Goal: Information Seeking & Learning: Learn about a topic

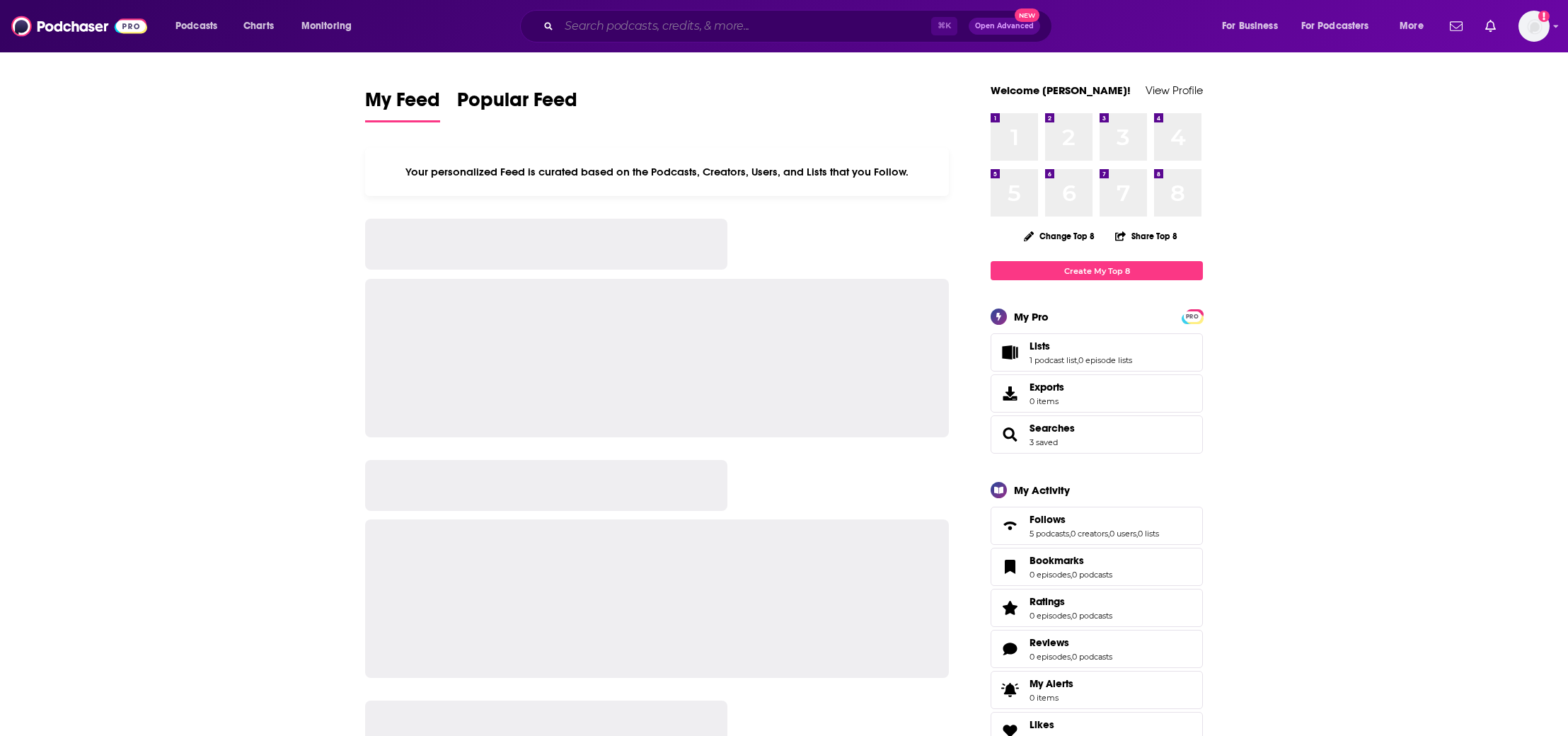
click at [700, 31] on input "Search podcasts, credits, & more..." at bounding box center [745, 26] width 372 height 22
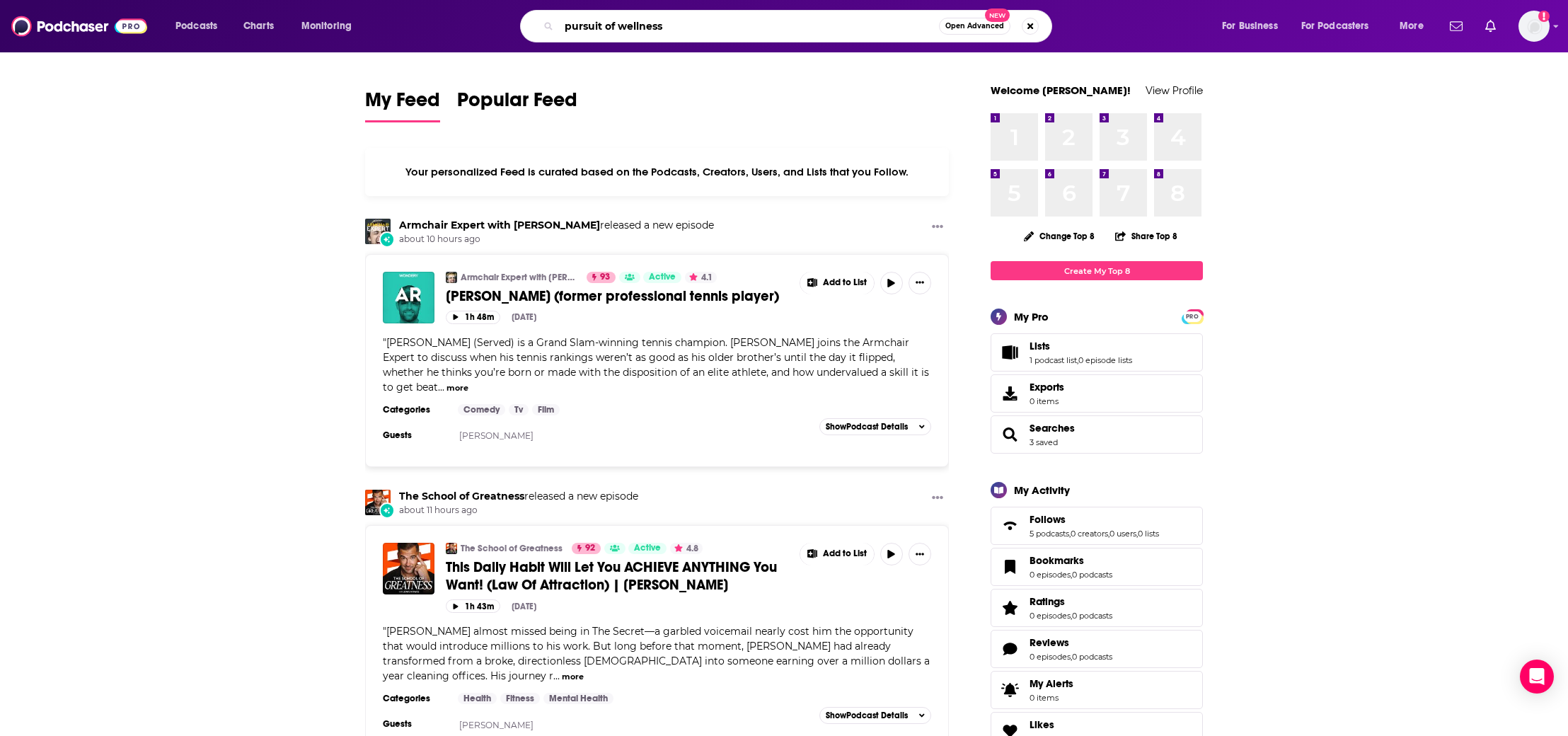
type input "pursuit of wellness"
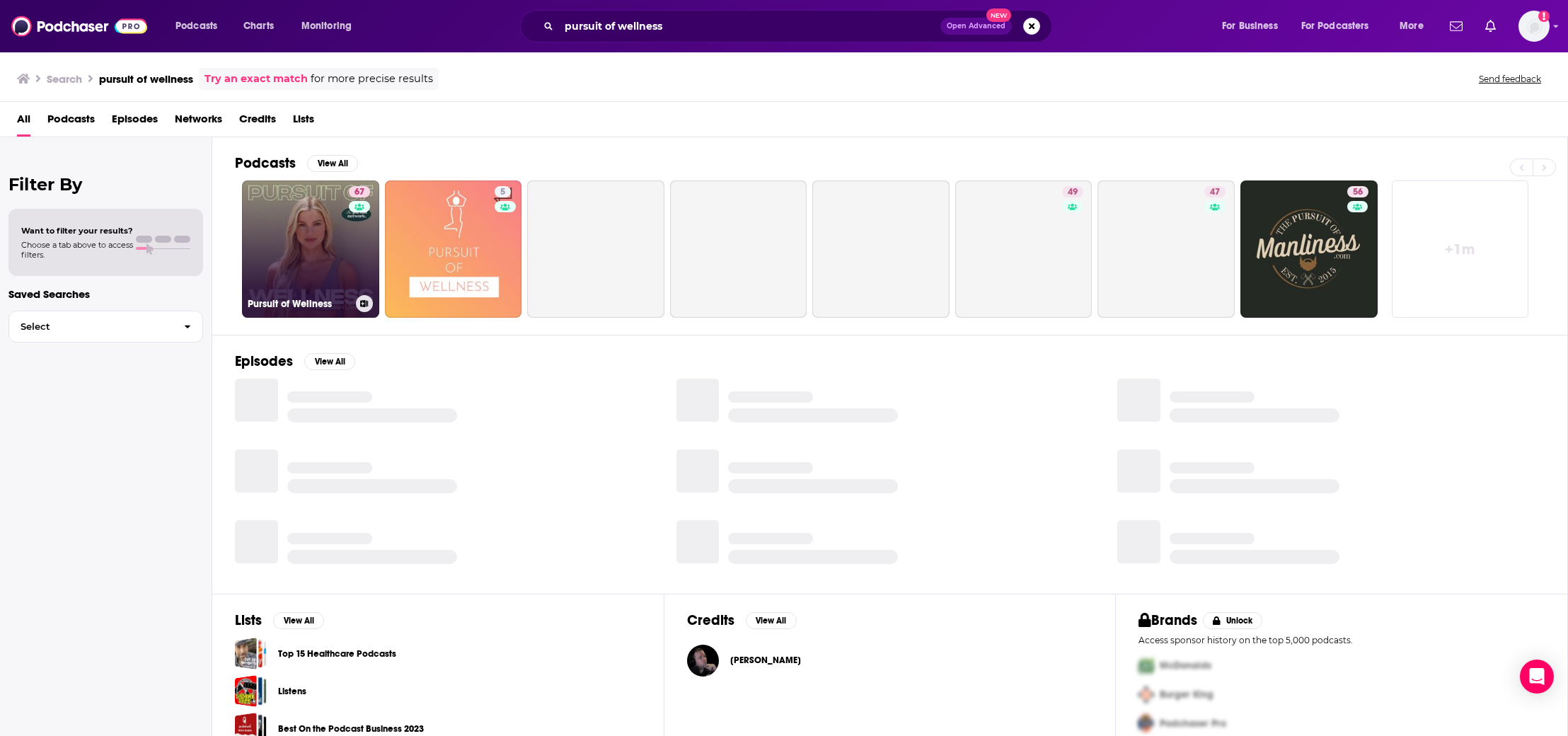
click at [270, 202] on link "67 Pursuit of Wellness" at bounding box center [310, 249] width 137 height 137
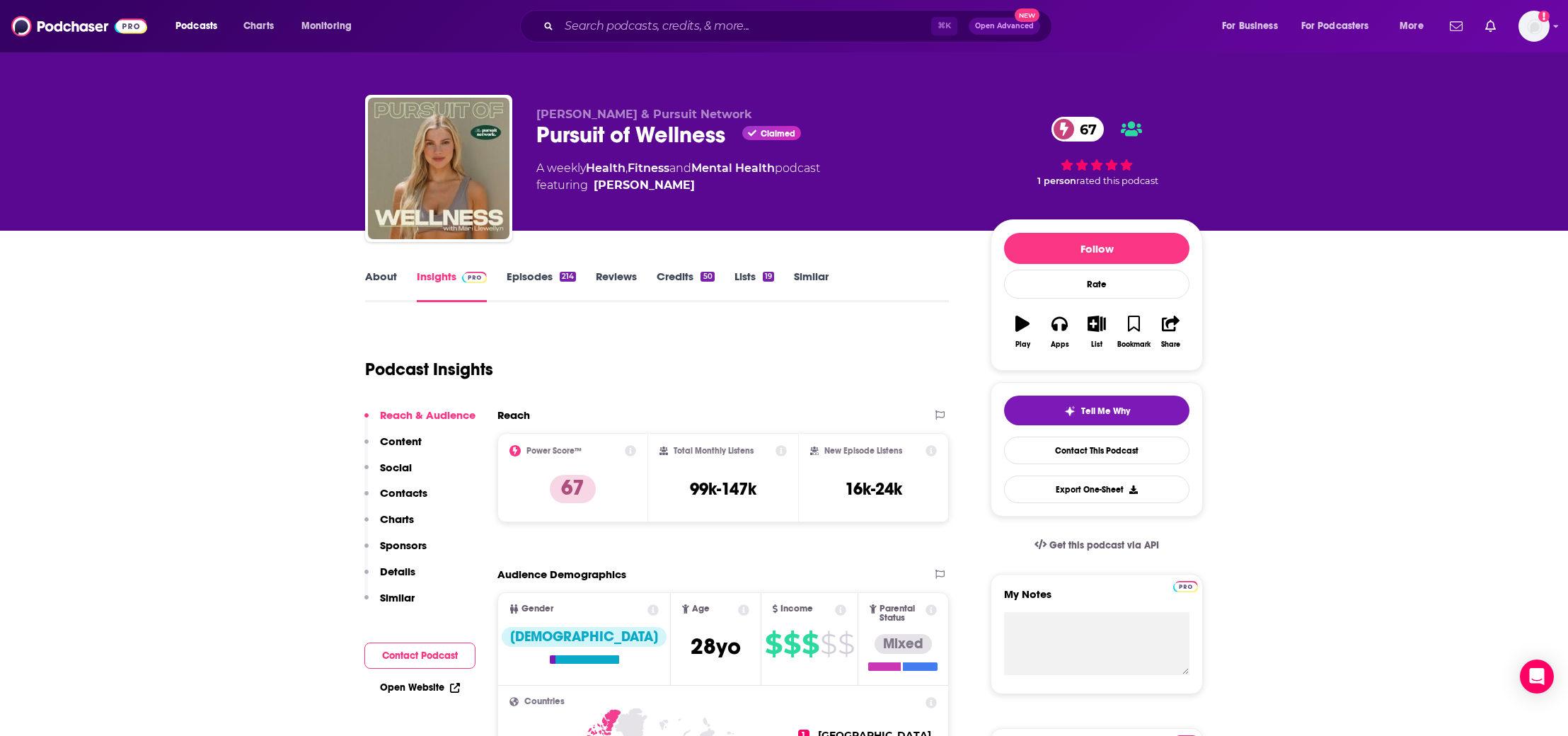
click at [406, 494] on p "Contacts" at bounding box center [404, 493] width 48 height 13
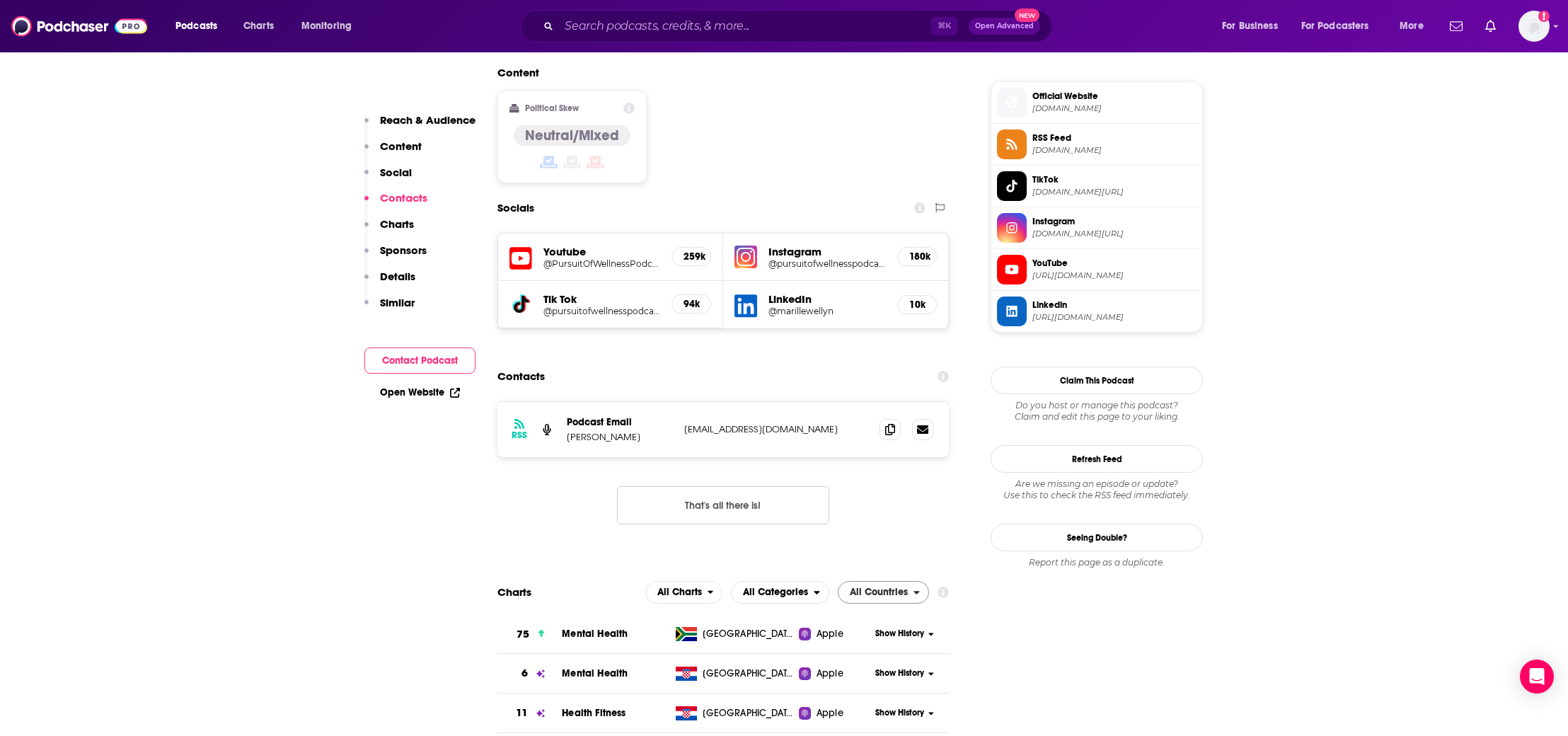
scroll to position [1213, 0]
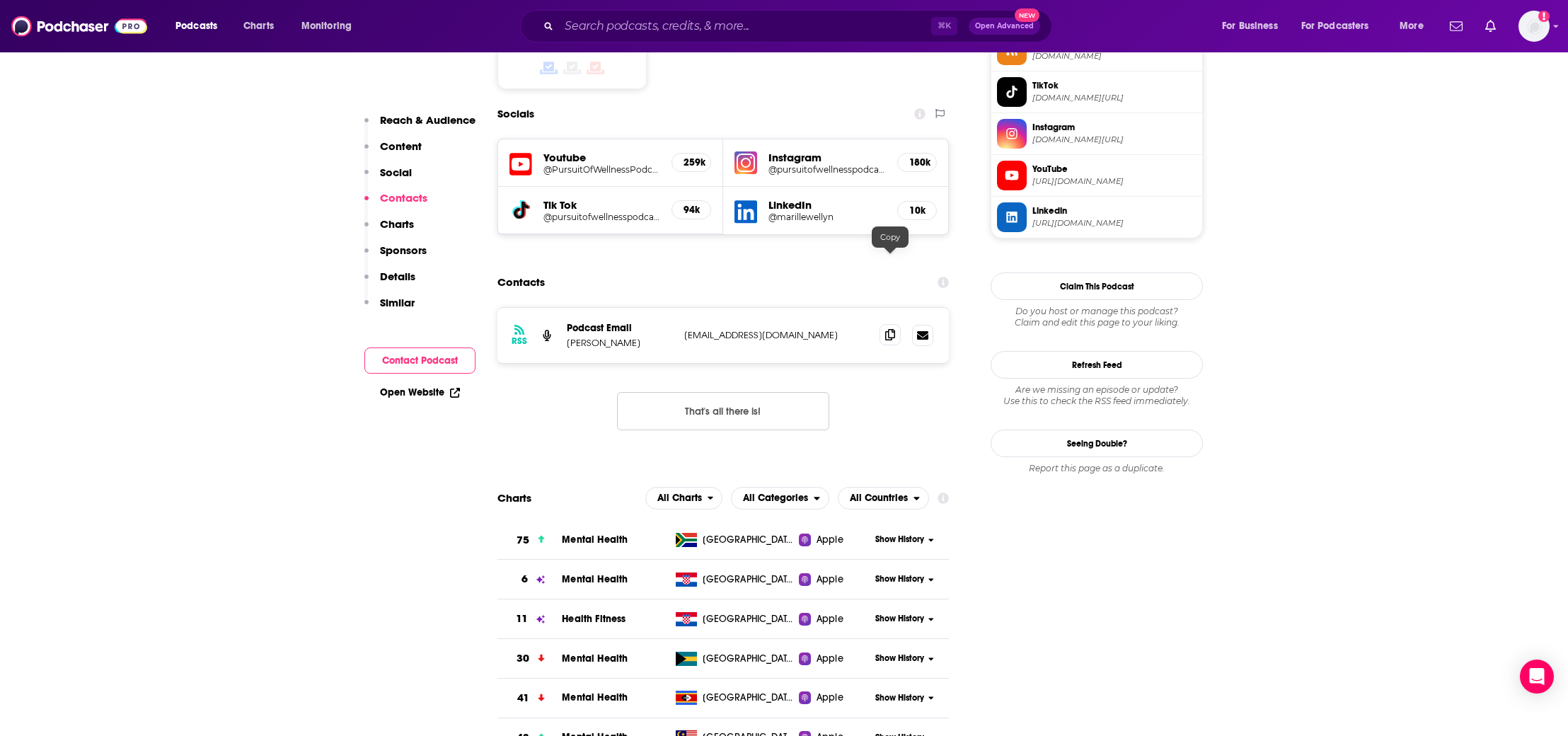
click at [892, 329] on icon at bounding box center [889, 334] width 10 height 11
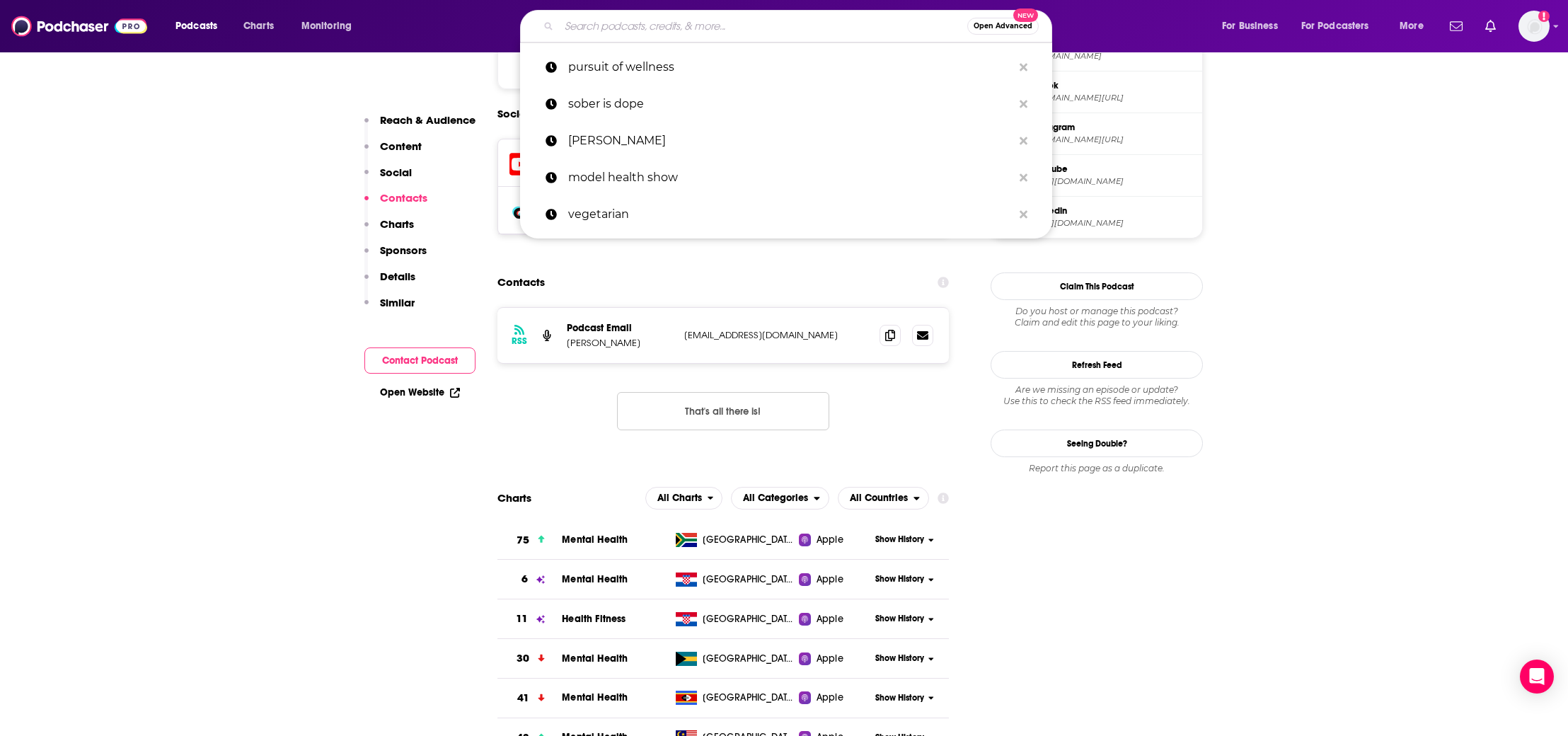
click at [621, 28] on input "Search podcasts, credits, & more..." at bounding box center [763, 26] width 409 height 22
paste input "[PERSON_NAME] [MEDICAL_DATA]"
type input "[PERSON_NAME] [MEDICAL_DATA]"
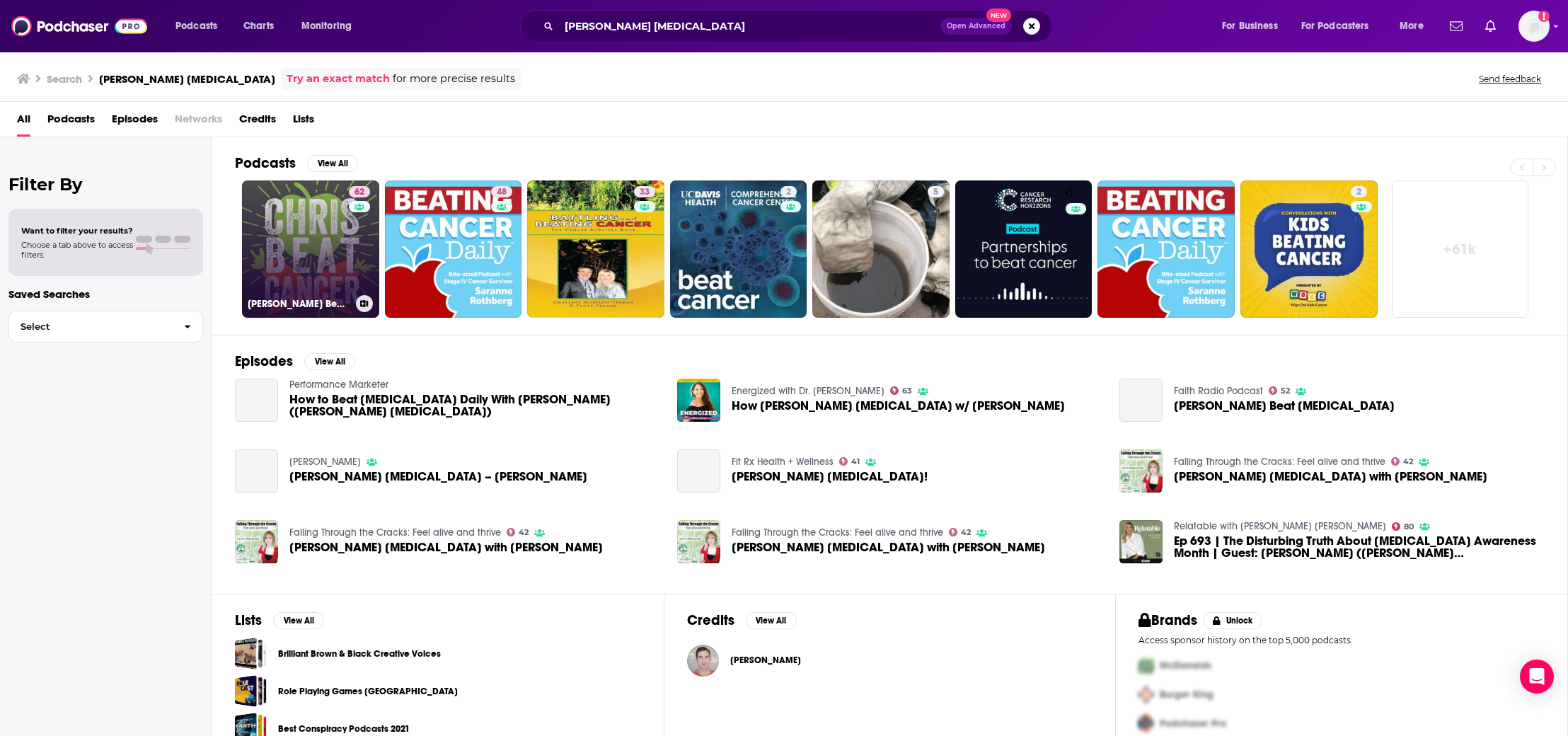
click at [324, 191] on link "62 [PERSON_NAME] [MEDICAL_DATA]: Heal With Nutrition & Natural Therapies" at bounding box center [310, 249] width 137 height 137
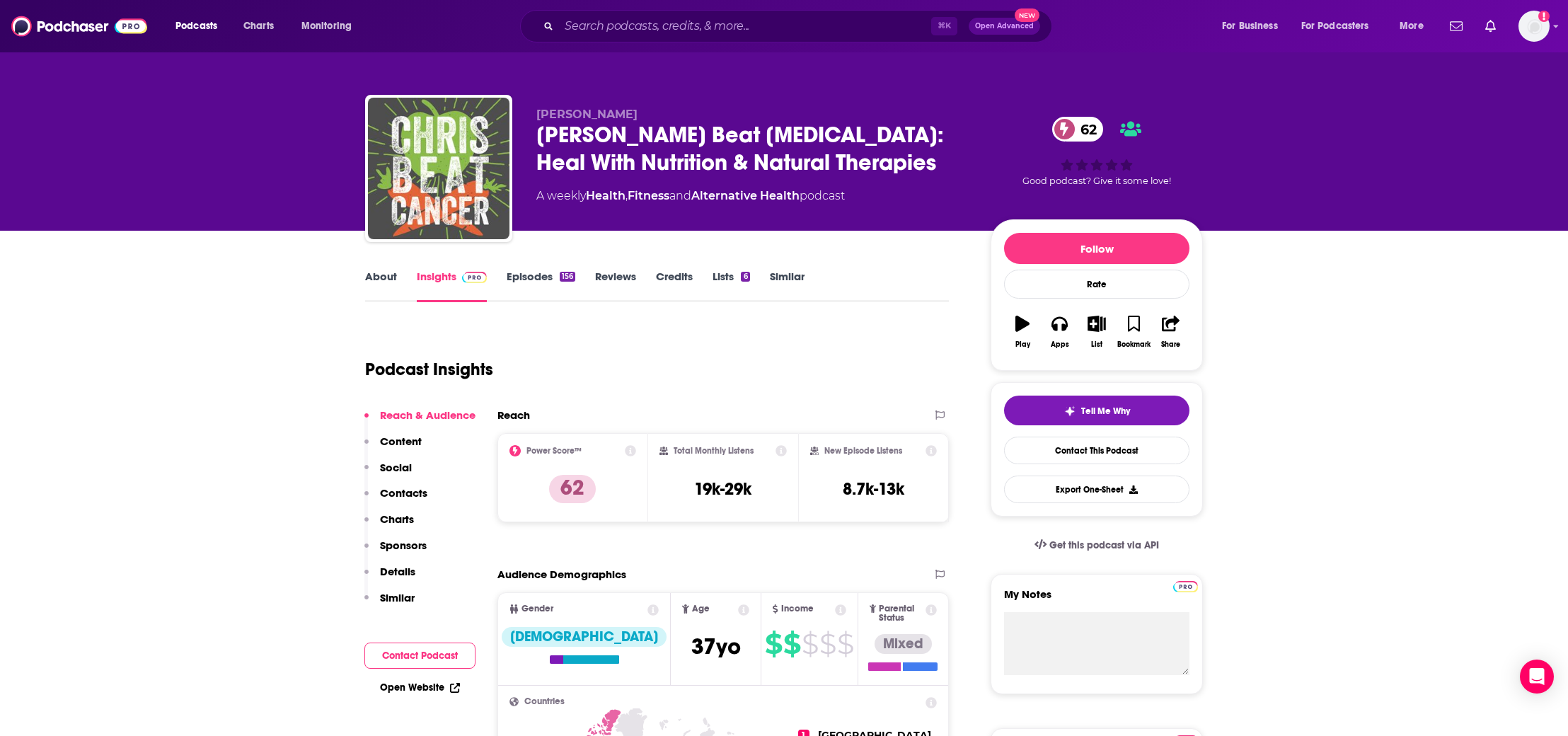
click at [411, 496] on p "Contacts" at bounding box center [404, 493] width 48 height 13
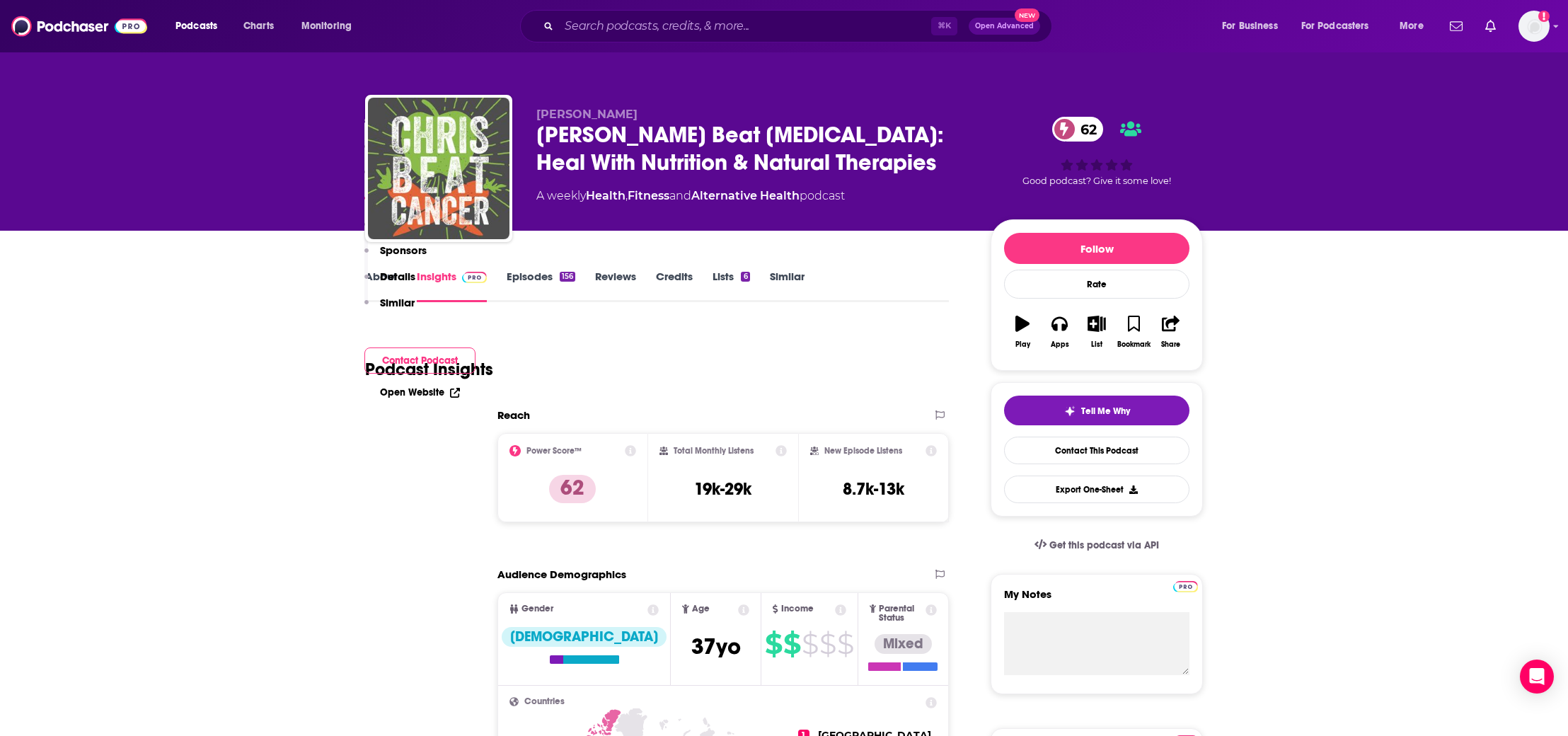
scroll to position [1121, 0]
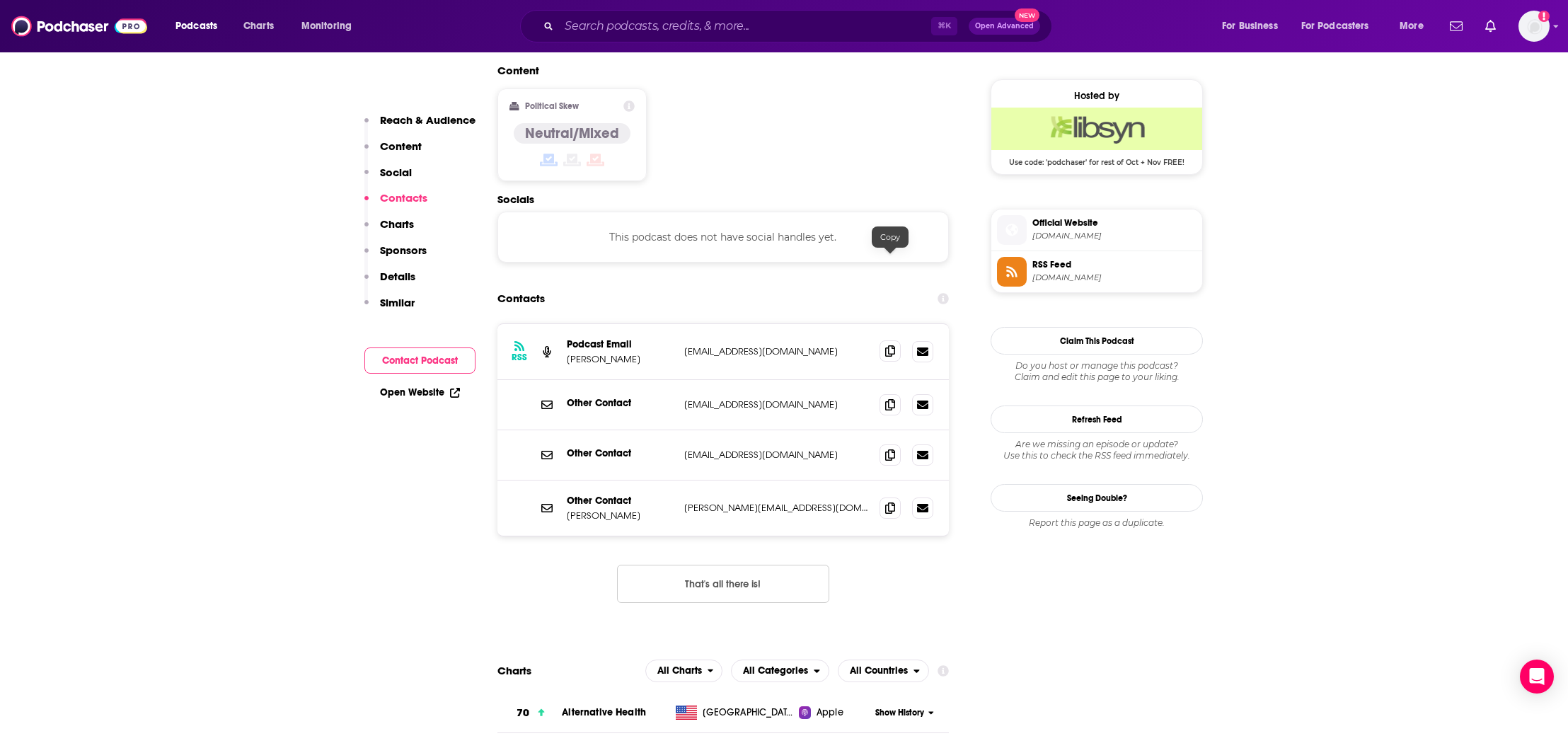
click at [895, 340] on span at bounding box center [890, 351] width 22 height 22
click at [886, 394] on span at bounding box center [890, 404] width 22 height 22
click at [892, 449] on icon at bounding box center [889, 454] width 10 height 11
click at [889, 502] on icon at bounding box center [889, 507] width 10 height 11
click at [624, 39] on div "⌘ K Open Advanced New" at bounding box center [786, 26] width 532 height 33
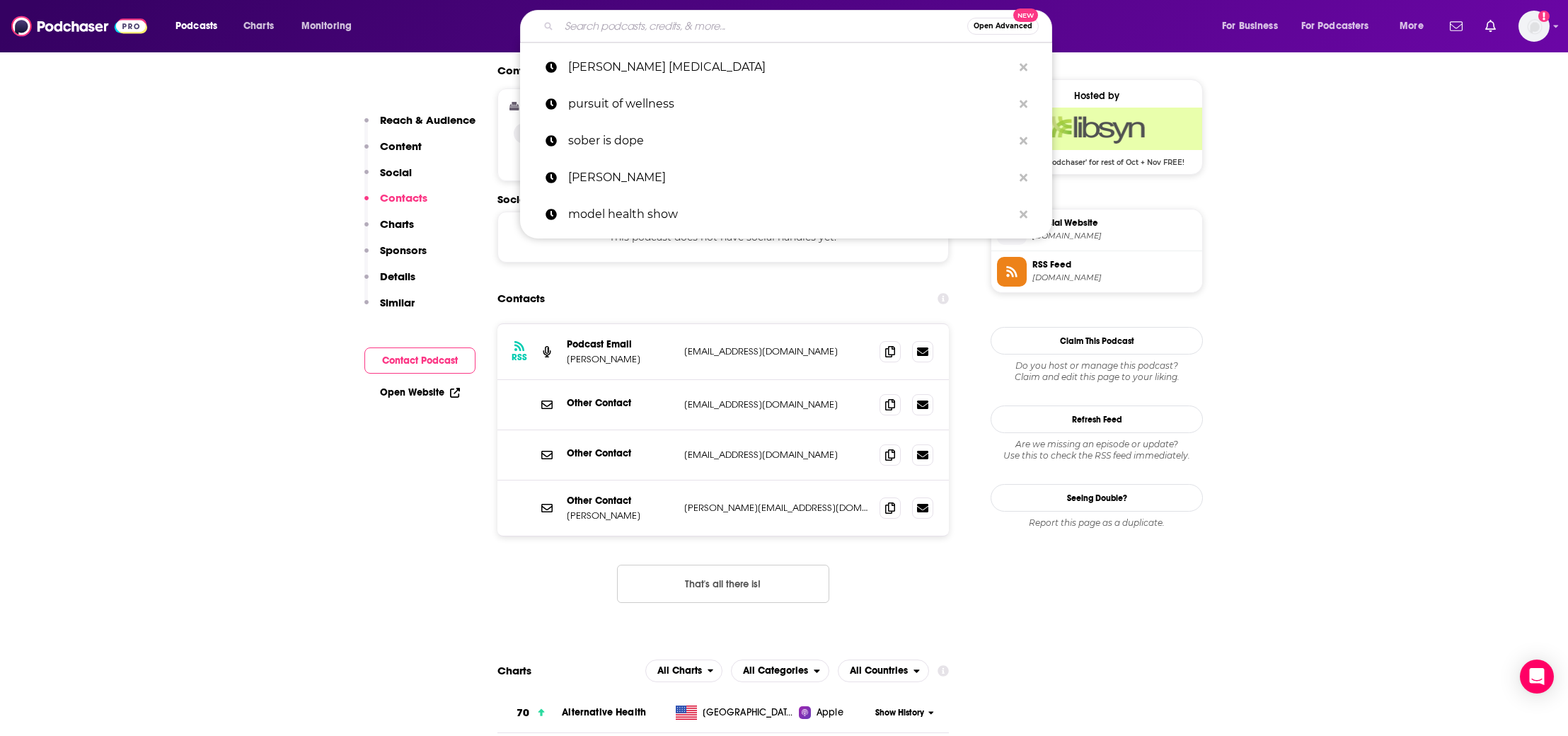
click at [621, 24] on input "Search podcasts, credits, & more..." at bounding box center [763, 26] width 409 height 22
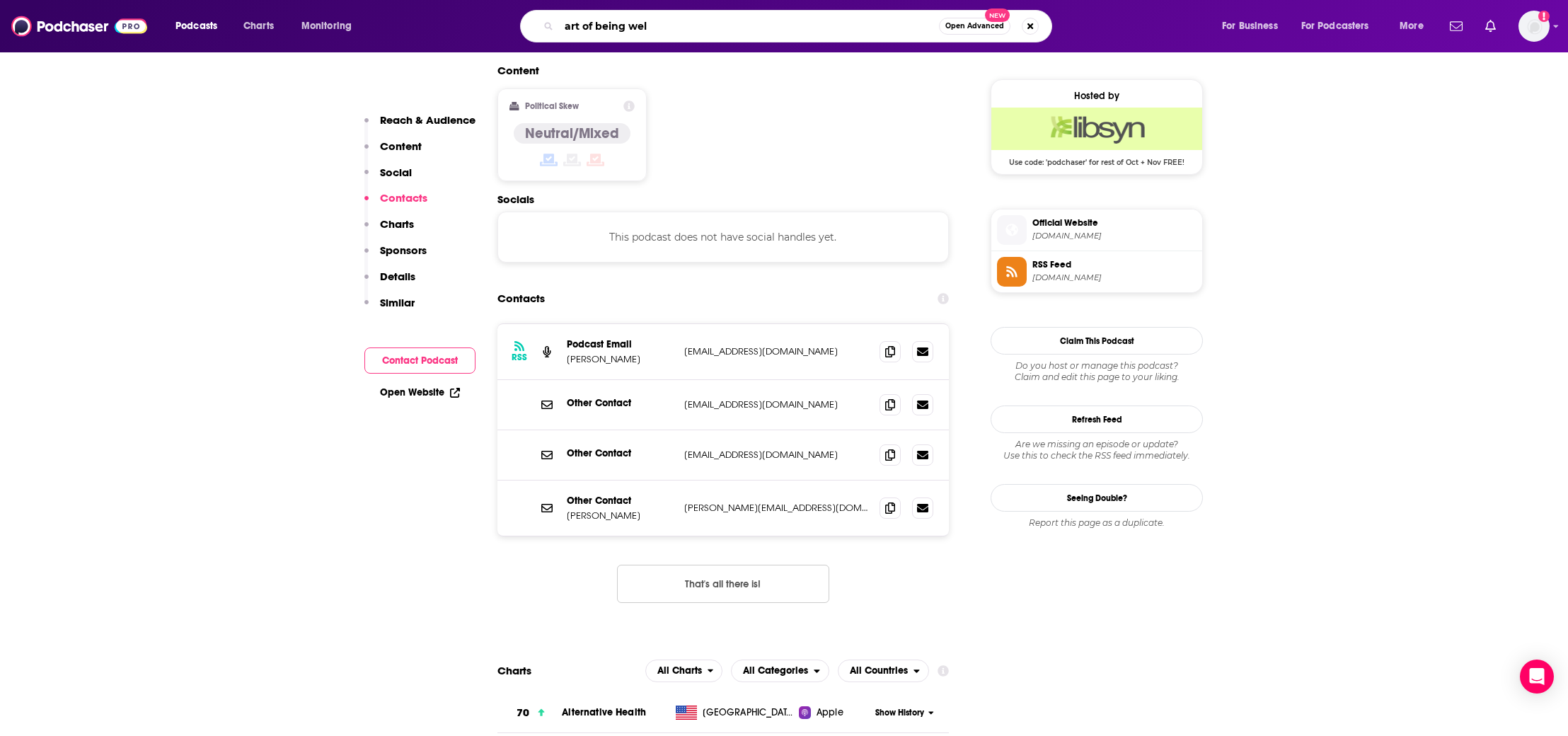
type input "art of being well"
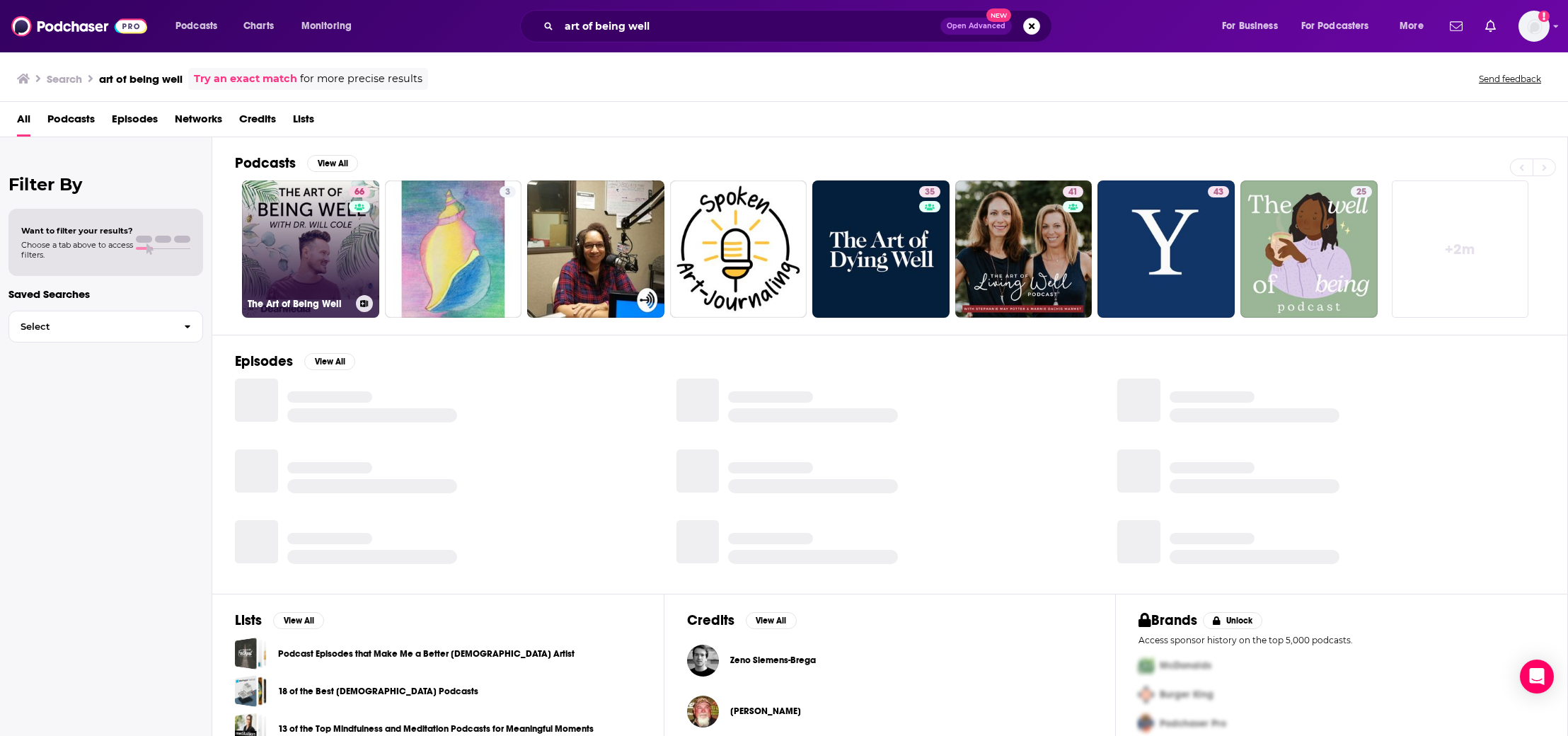
click at [323, 193] on link "66 The Art of Being Well" at bounding box center [310, 249] width 137 height 137
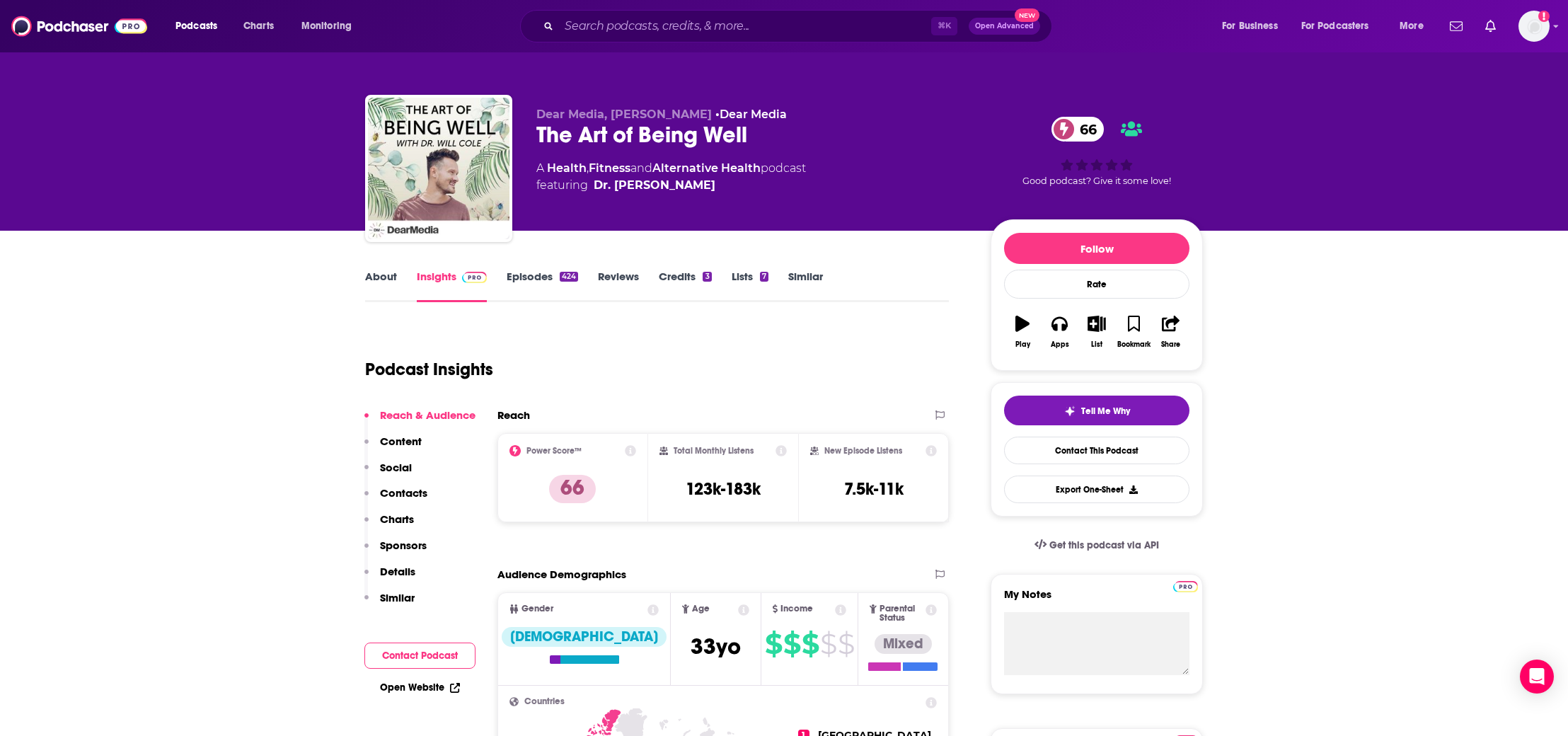
click at [396, 496] on p "Contacts" at bounding box center [404, 493] width 48 height 13
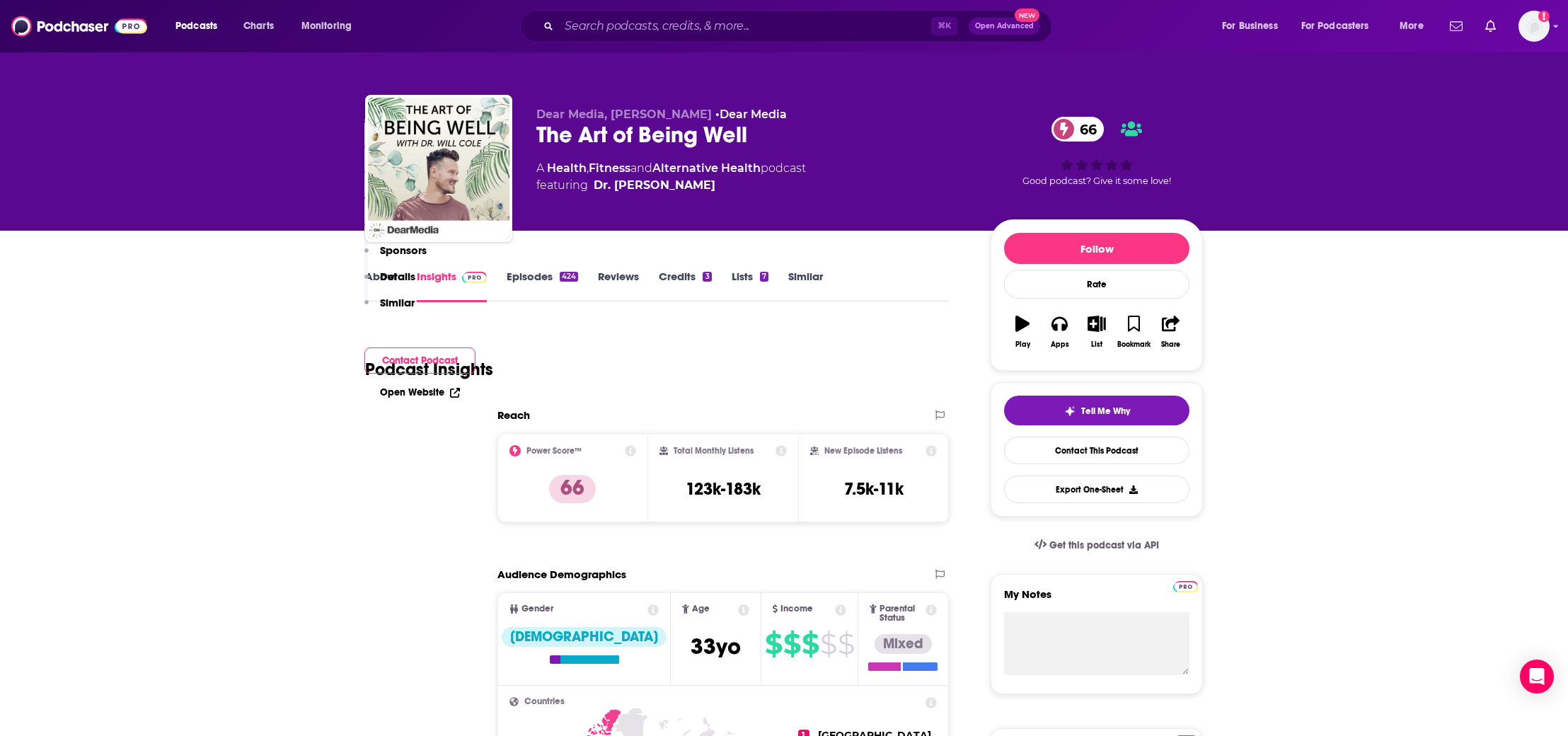
scroll to position [1261, 0]
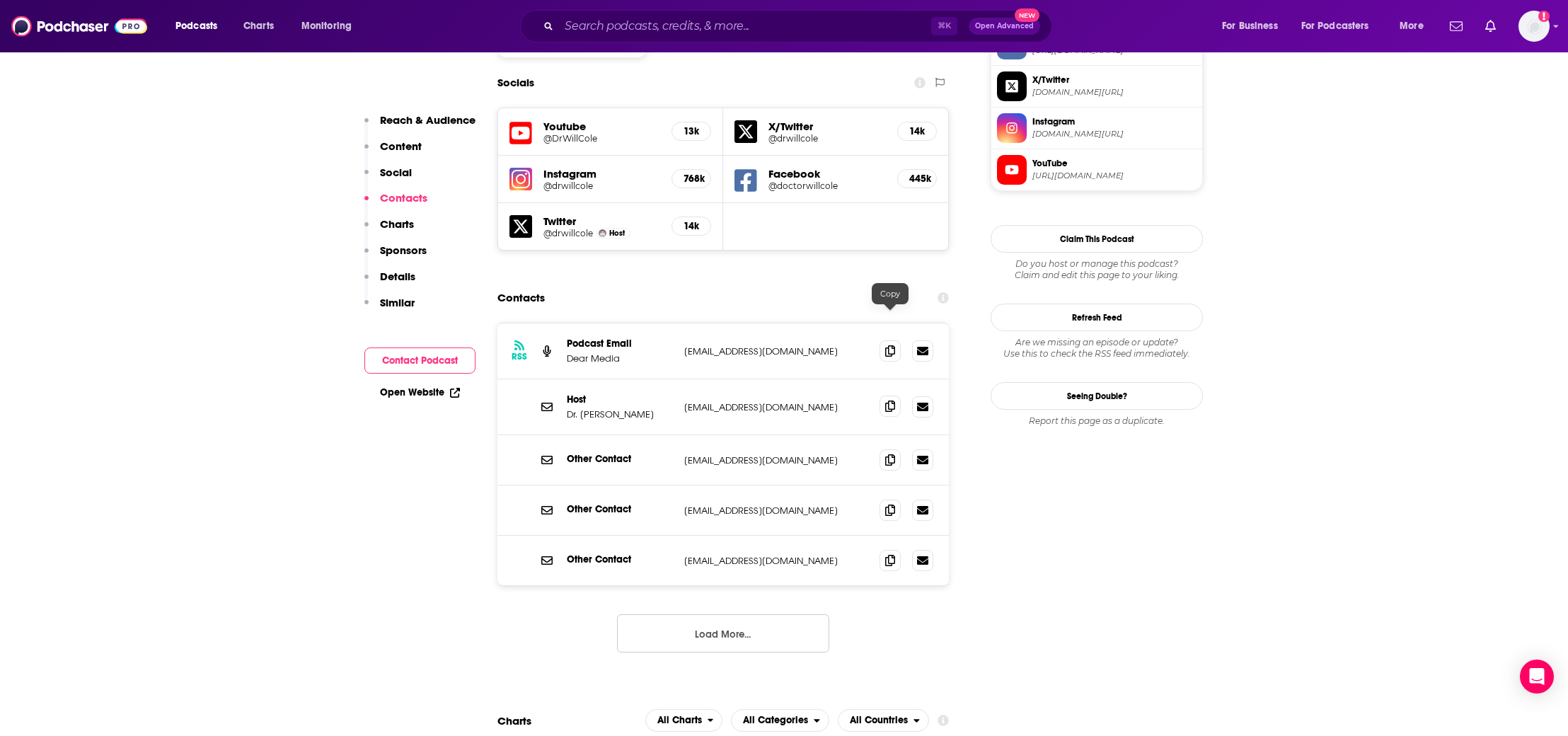
click at [895, 395] on span at bounding box center [890, 406] width 22 height 22
click at [895, 339] on span at bounding box center [890, 350] width 22 height 22
click at [892, 453] on icon at bounding box center [889, 458] width 10 height 11
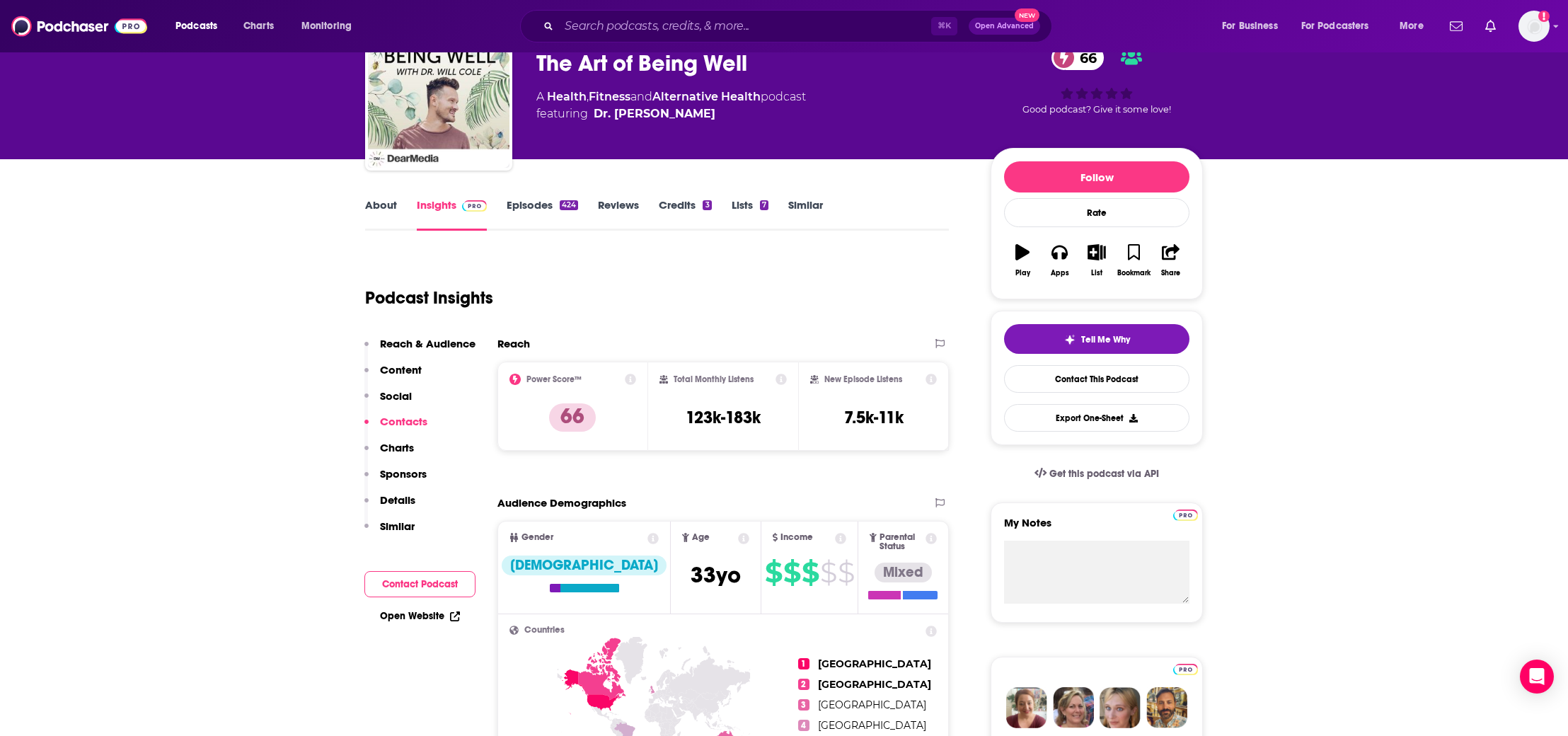
scroll to position [0, 0]
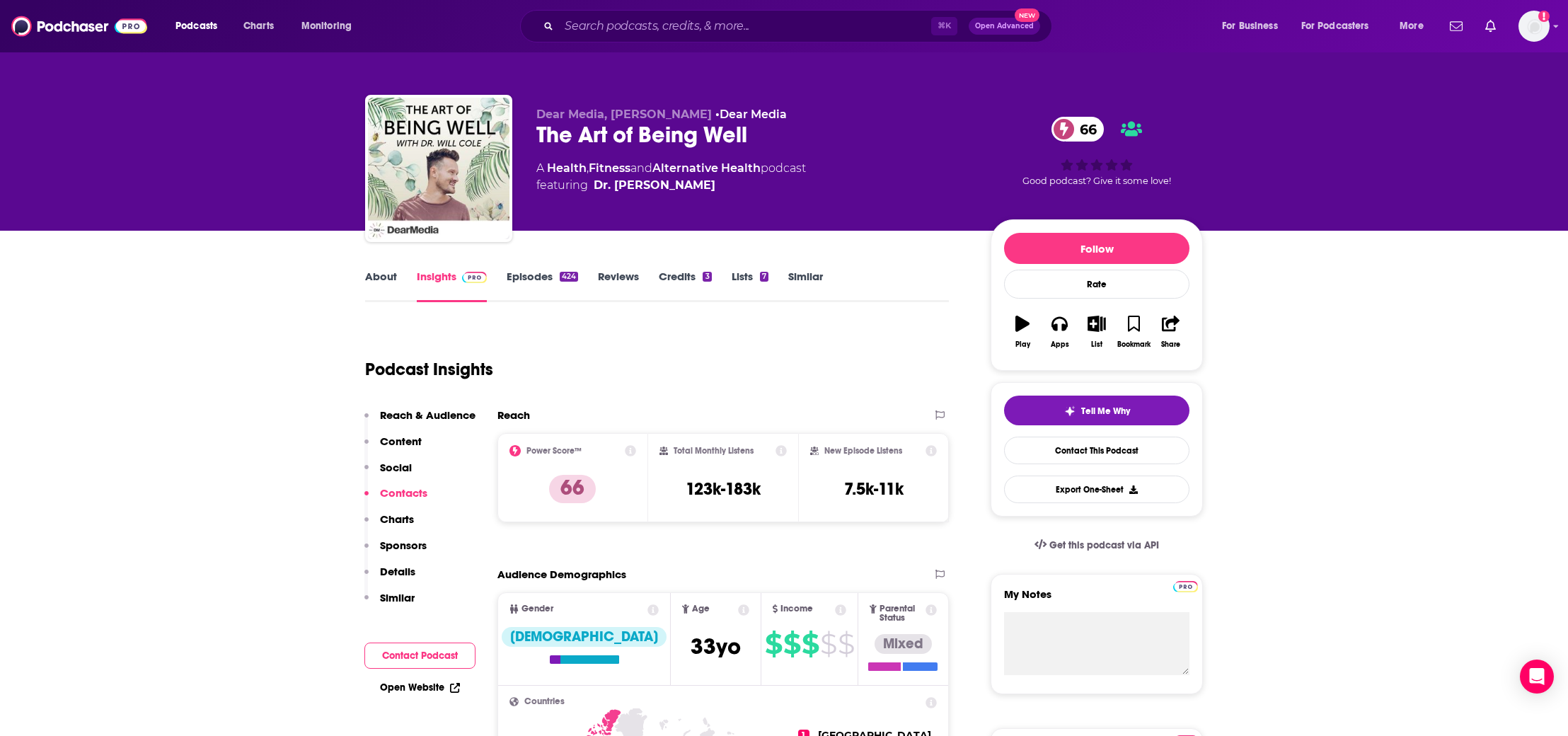
click at [409, 492] on p "Contacts" at bounding box center [404, 493] width 48 height 13
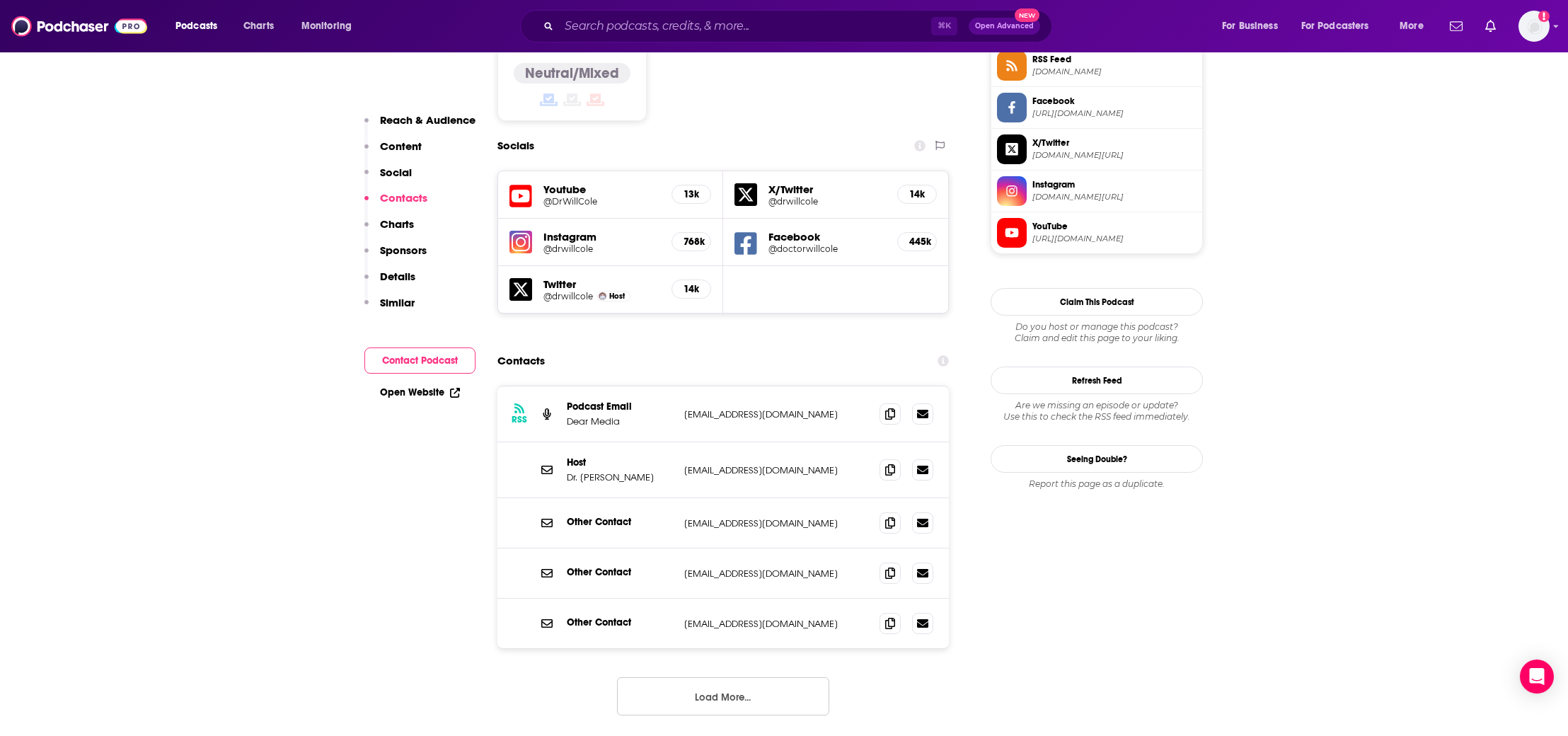
scroll to position [1261, 0]
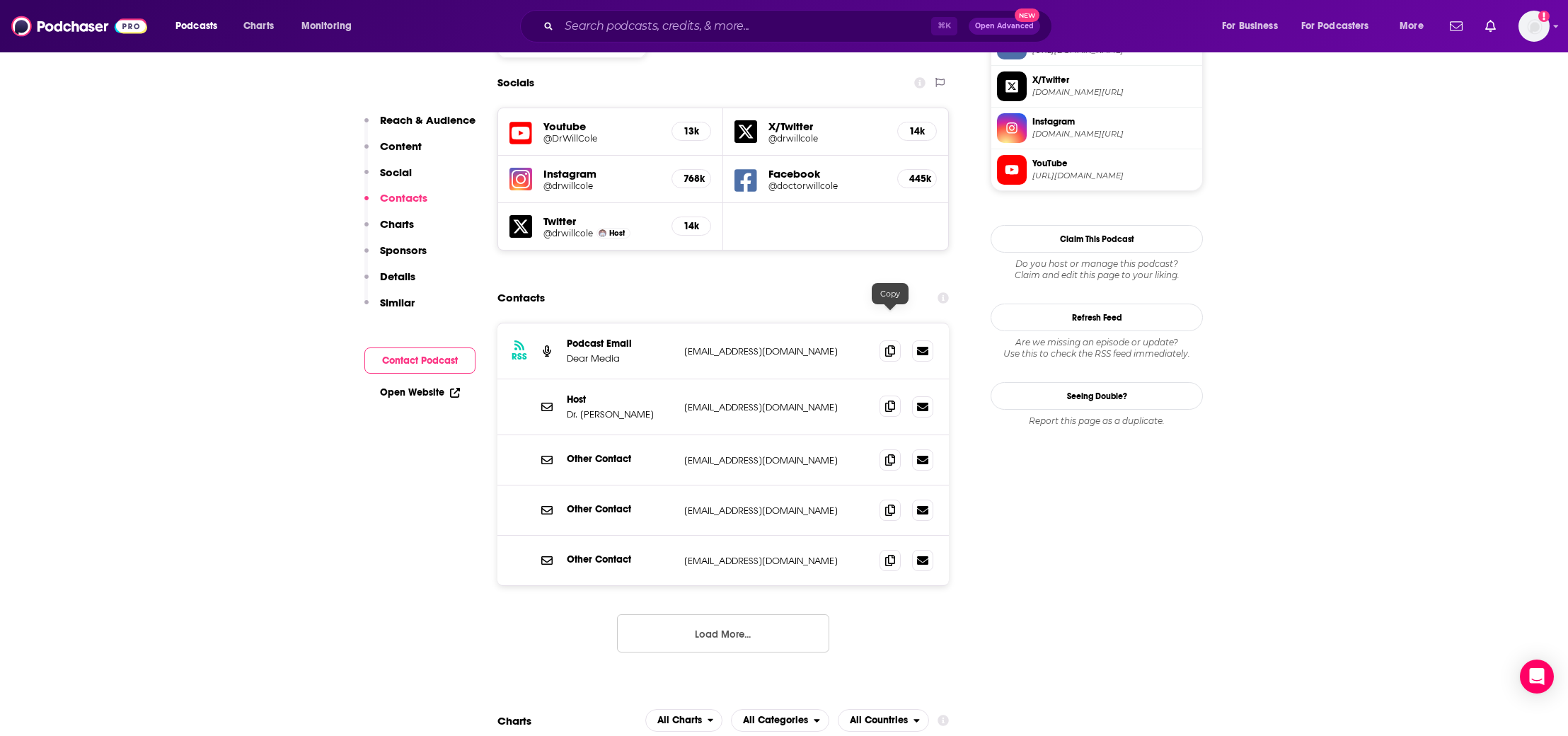
click at [897, 395] on span at bounding box center [890, 406] width 22 height 22
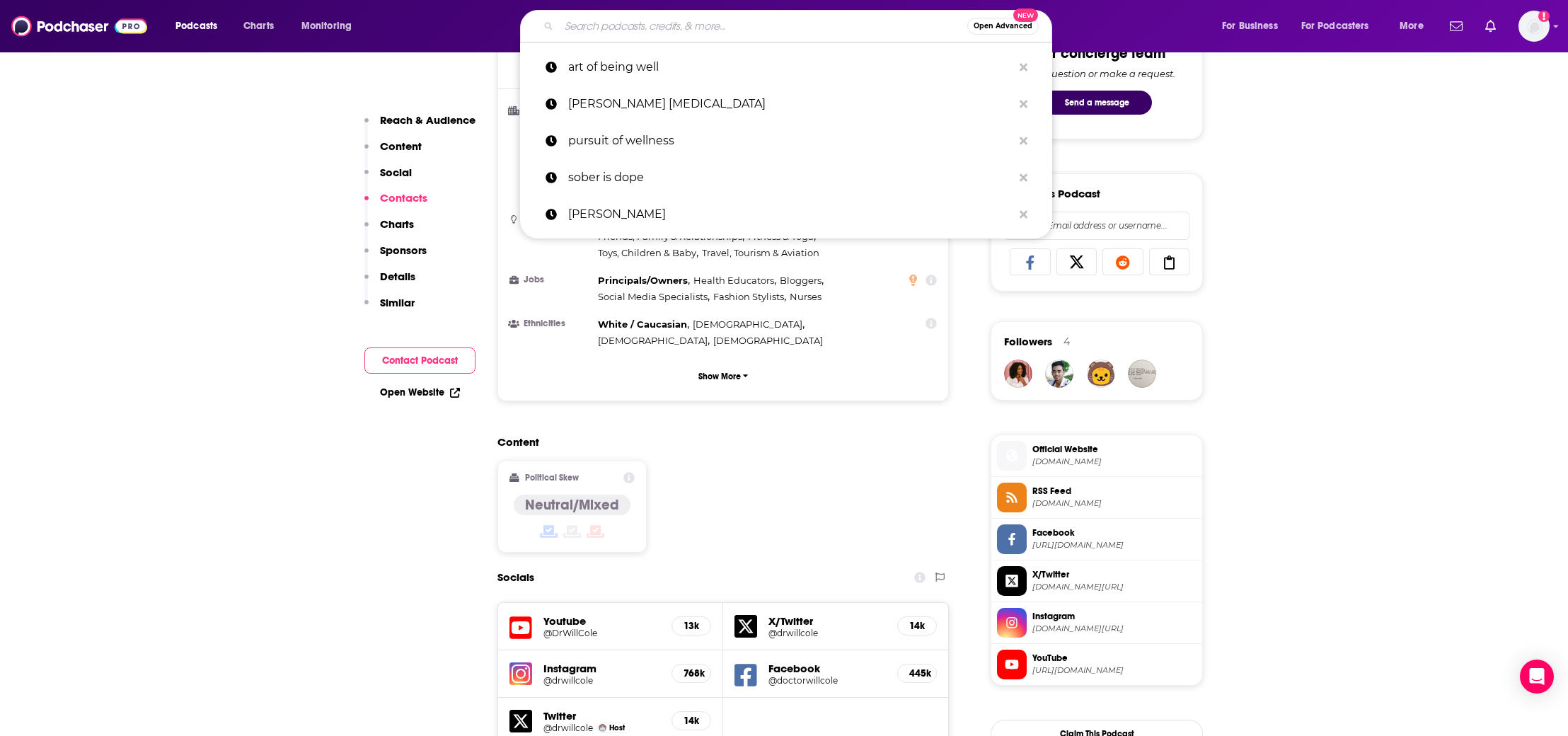
click at [601, 27] on input "Search podcasts, credits, & more..." at bounding box center [763, 26] width 409 height 22
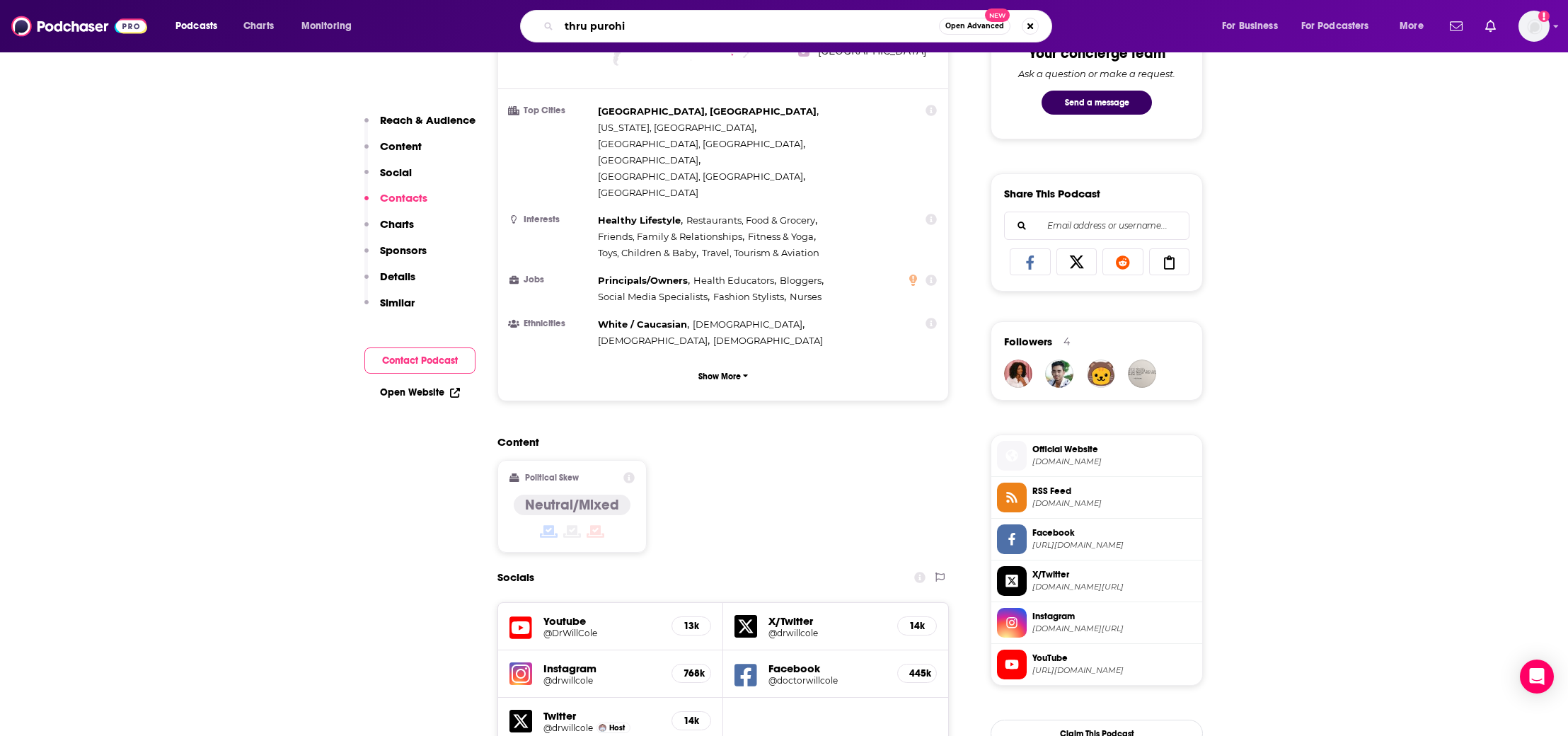
type input "thru purohit"
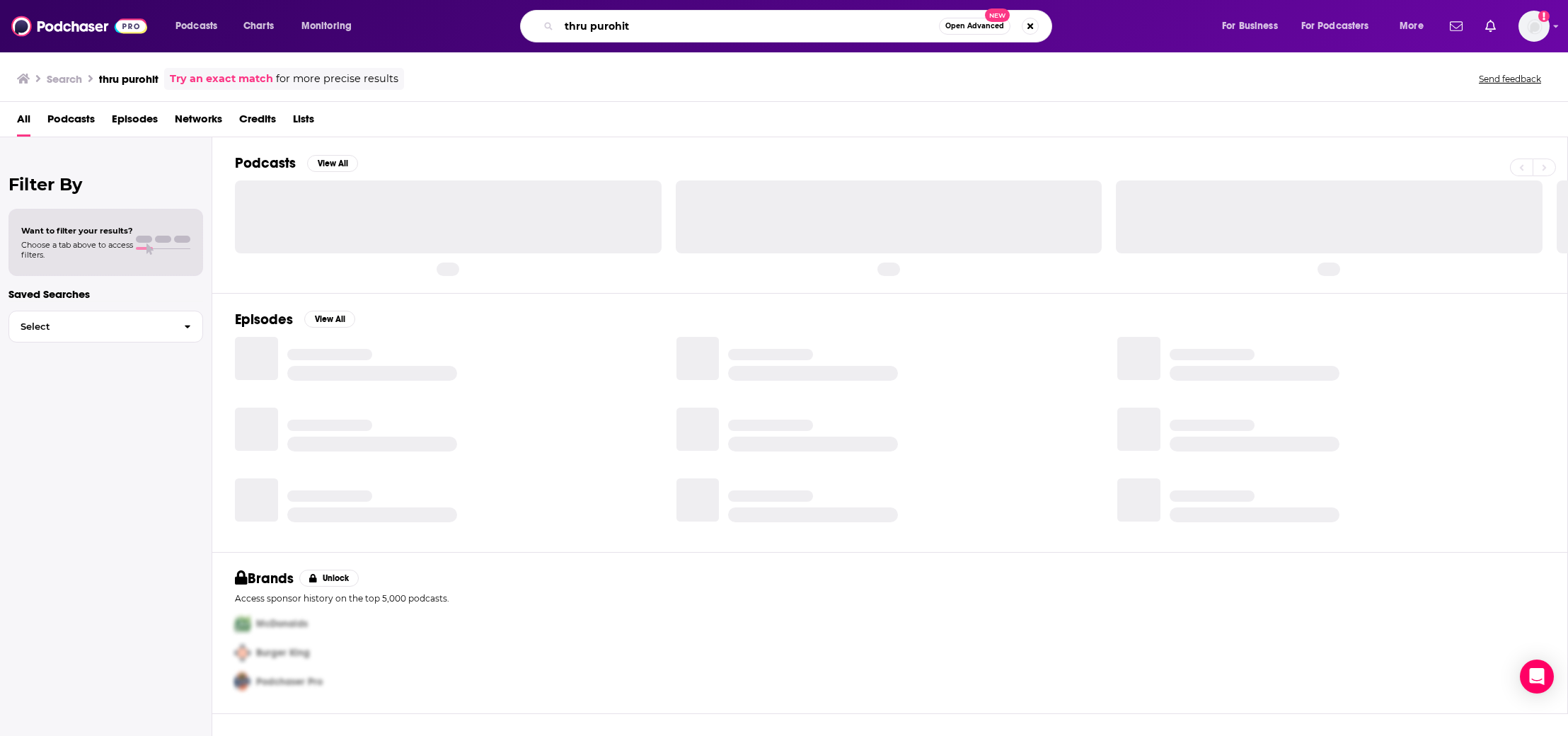
click at [581, 27] on input "thru purohit" at bounding box center [749, 26] width 380 height 22
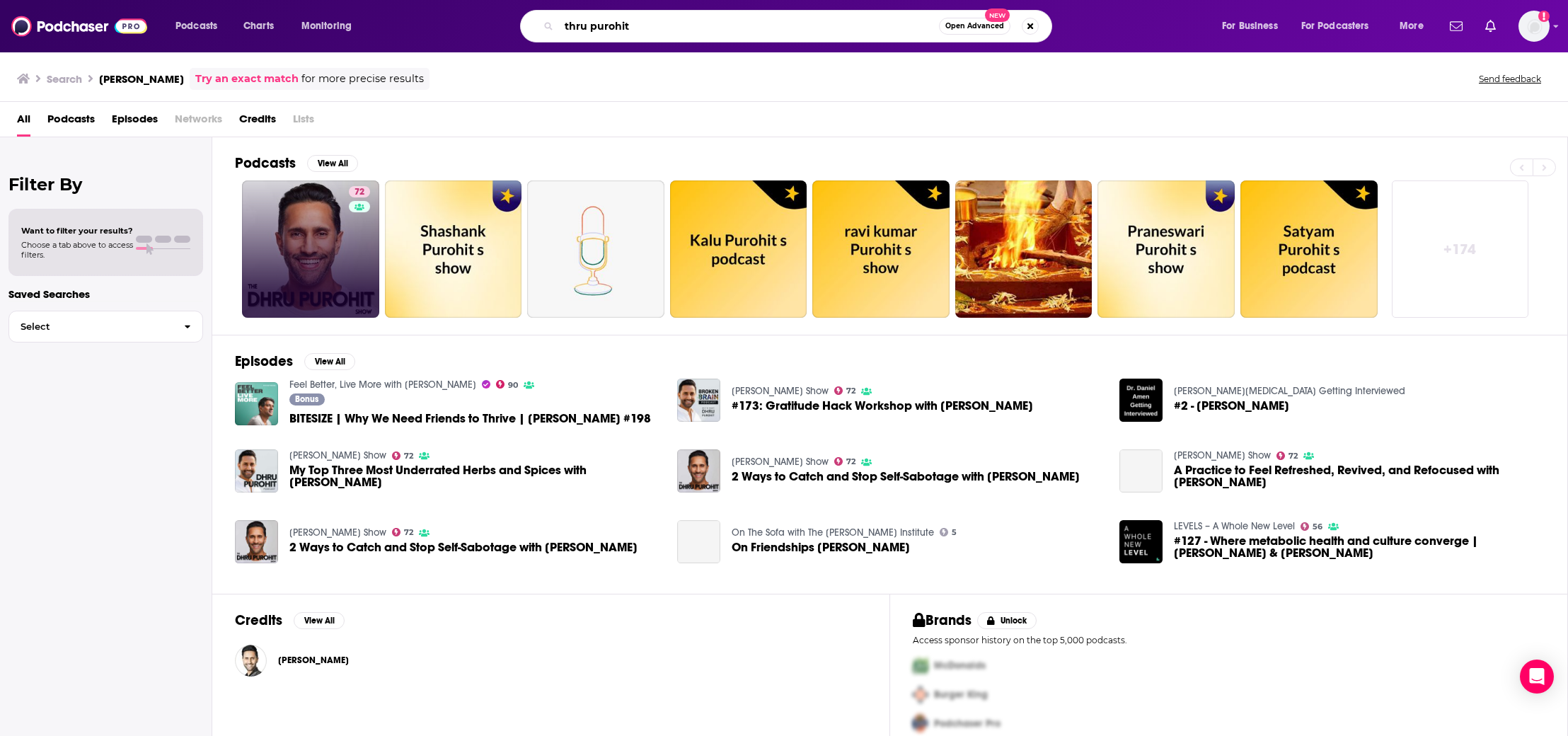
type input "thru purohit"
click at [303, 209] on link "72 [PERSON_NAME] Show" at bounding box center [310, 249] width 137 height 137
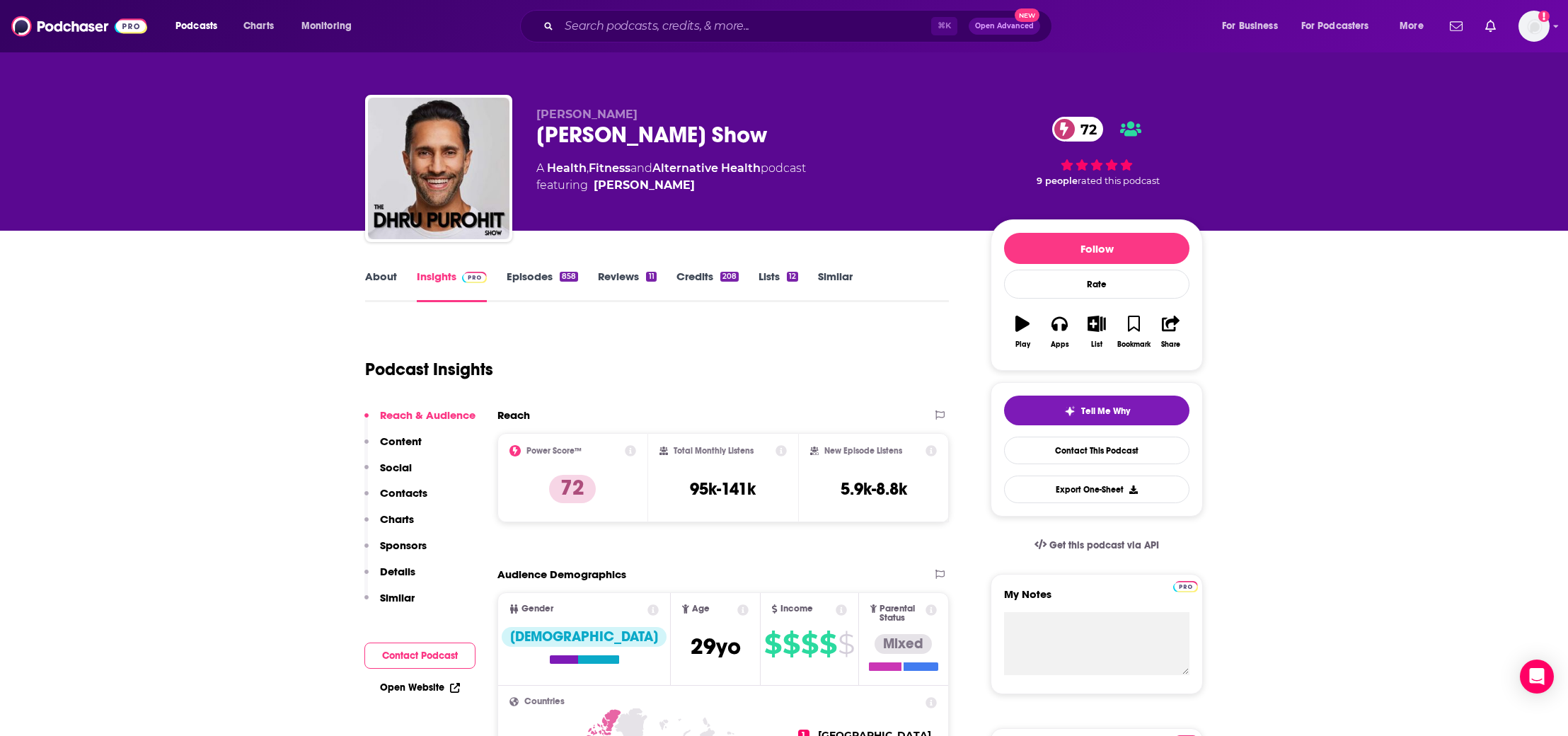
click at [413, 490] on p "Contacts" at bounding box center [404, 493] width 48 height 13
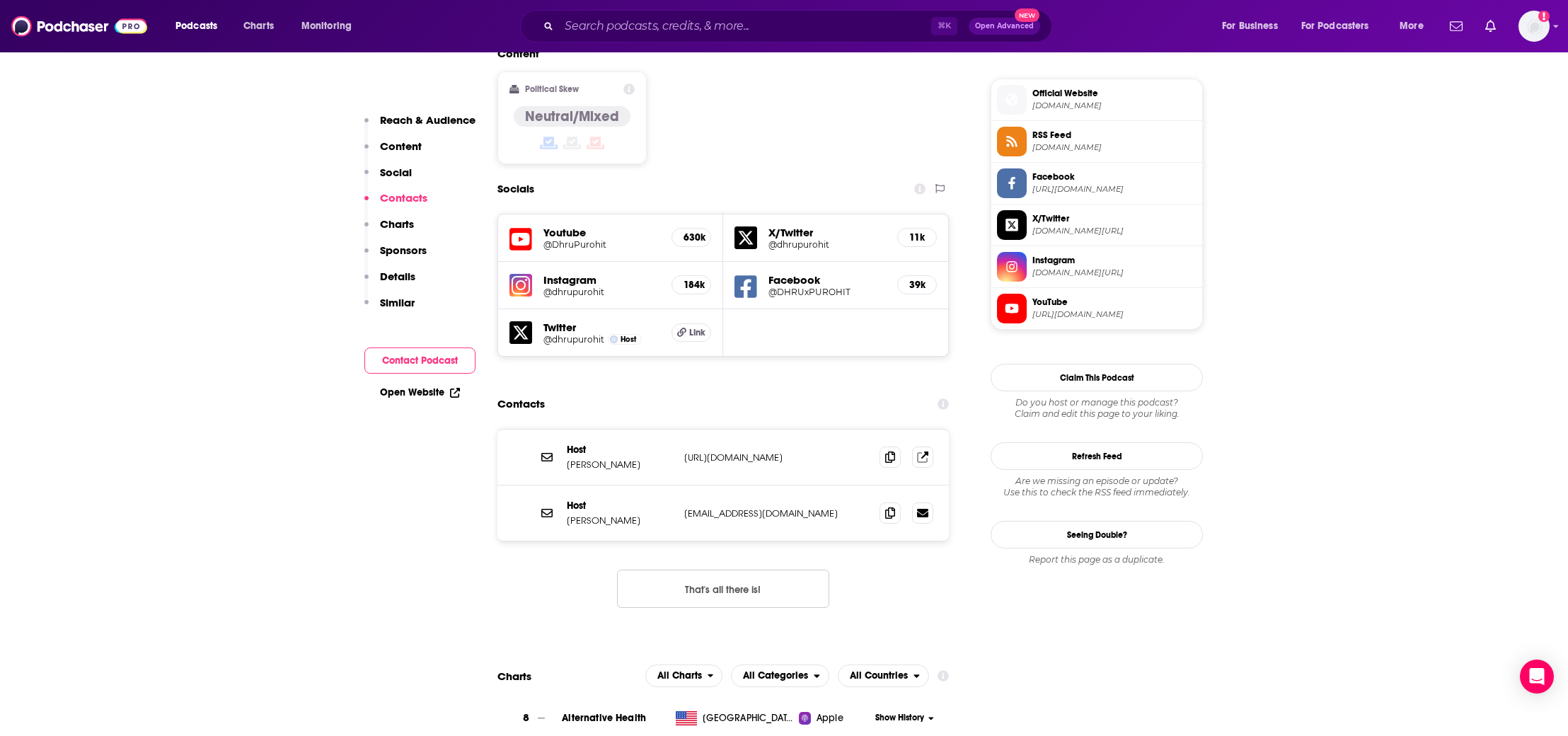
scroll to position [1244, 0]
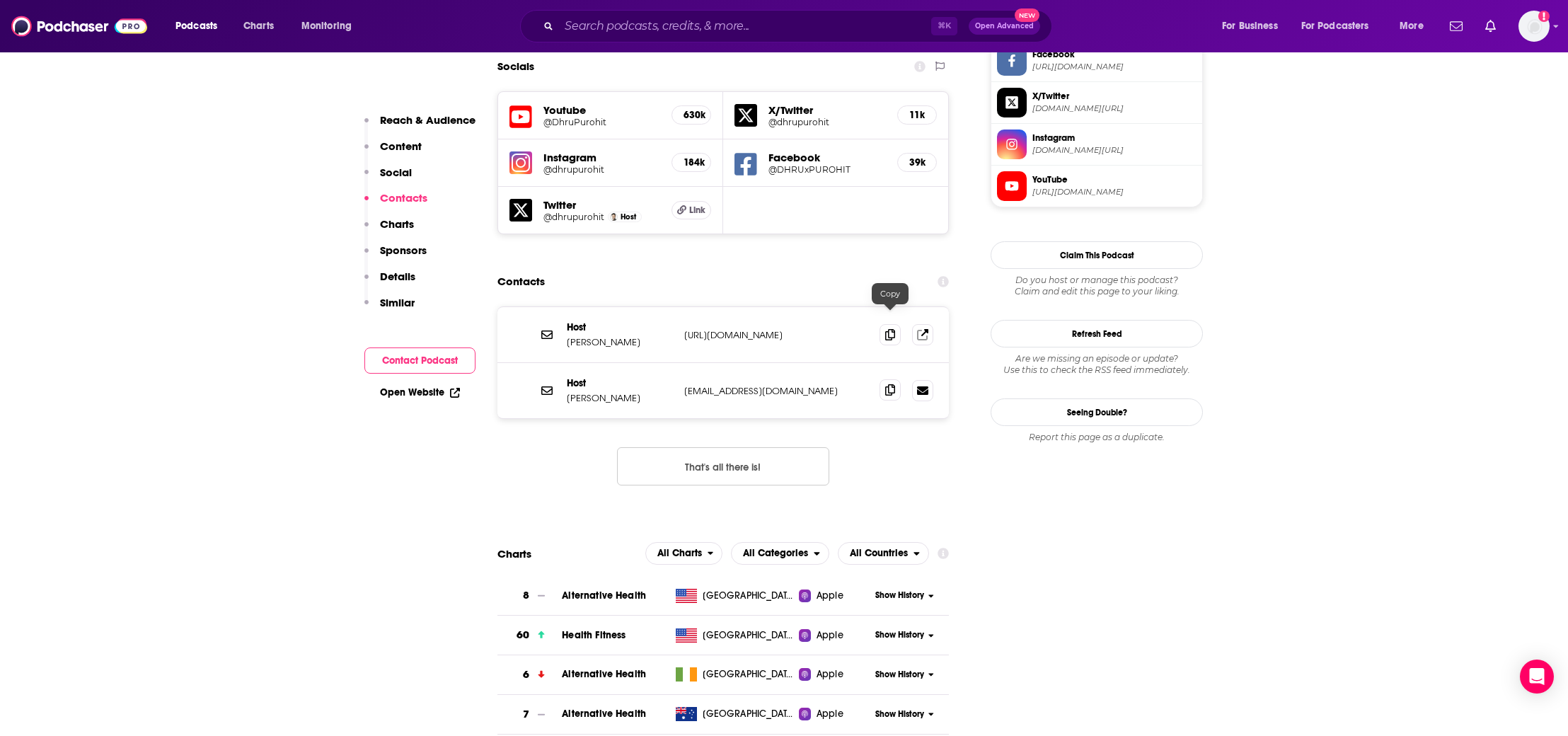
click at [882, 380] on span at bounding box center [890, 390] width 22 height 22
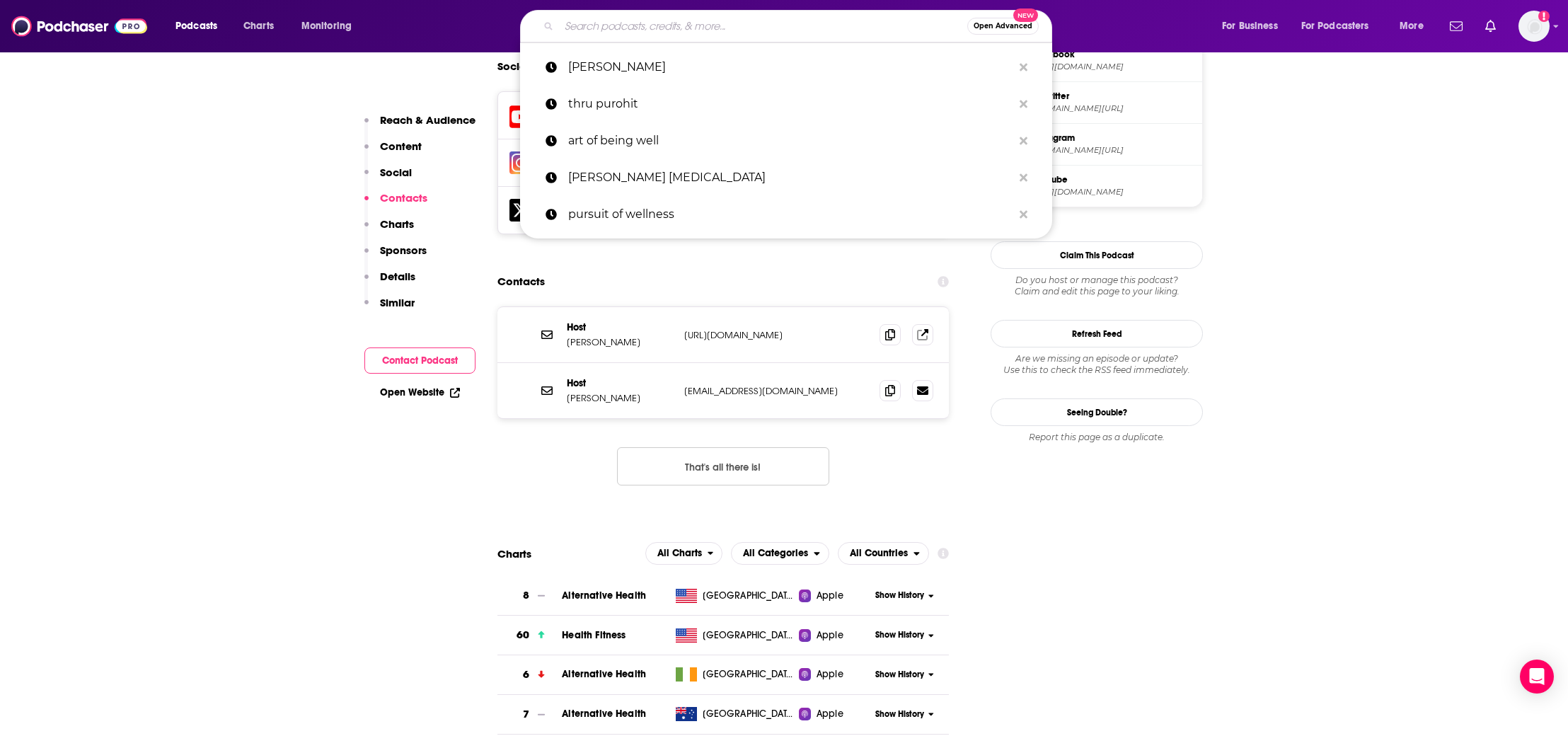
click at [589, 20] on input "Search podcasts, credits, & more..." at bounding box center [763, 26] width 409 height 22
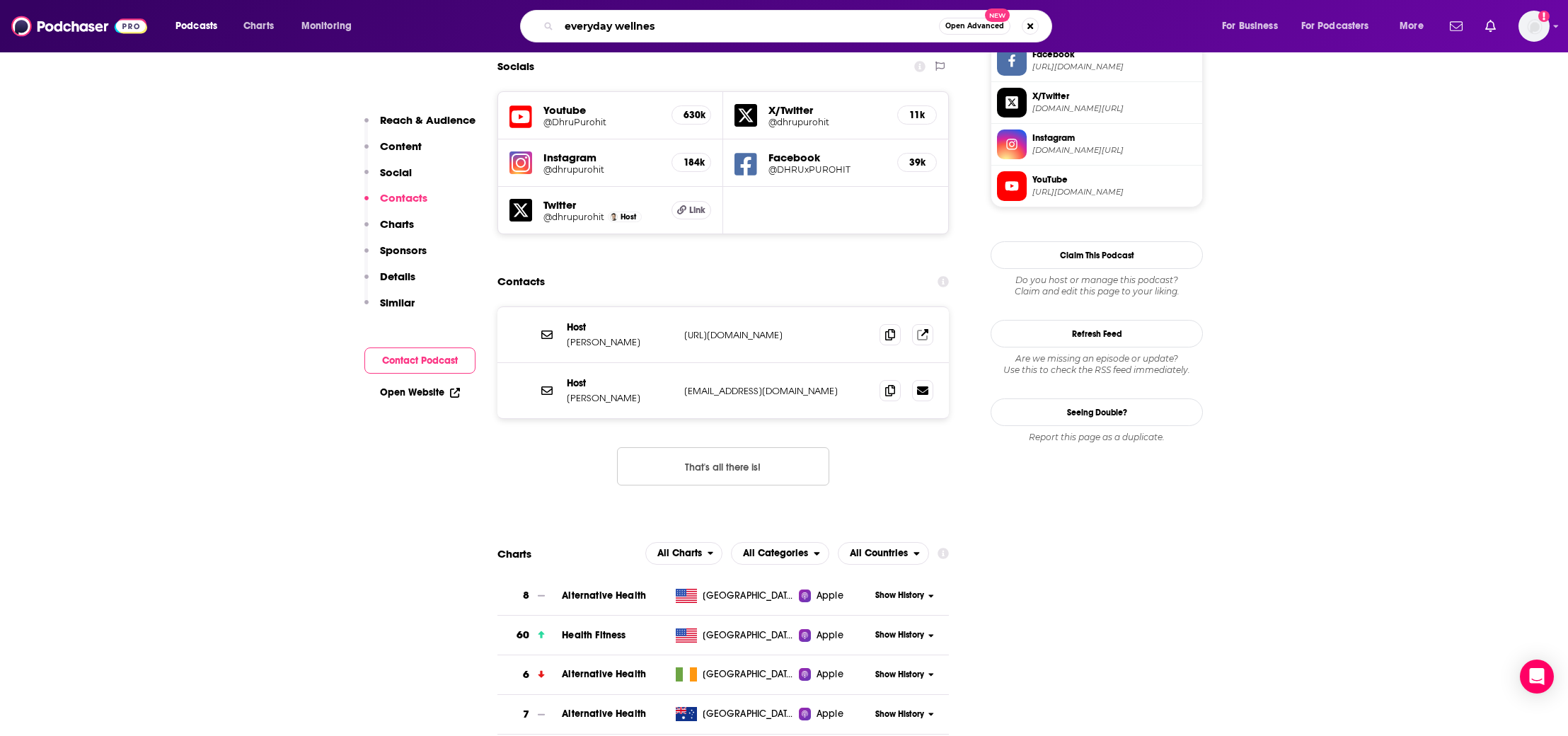
type input "everyday wellness"
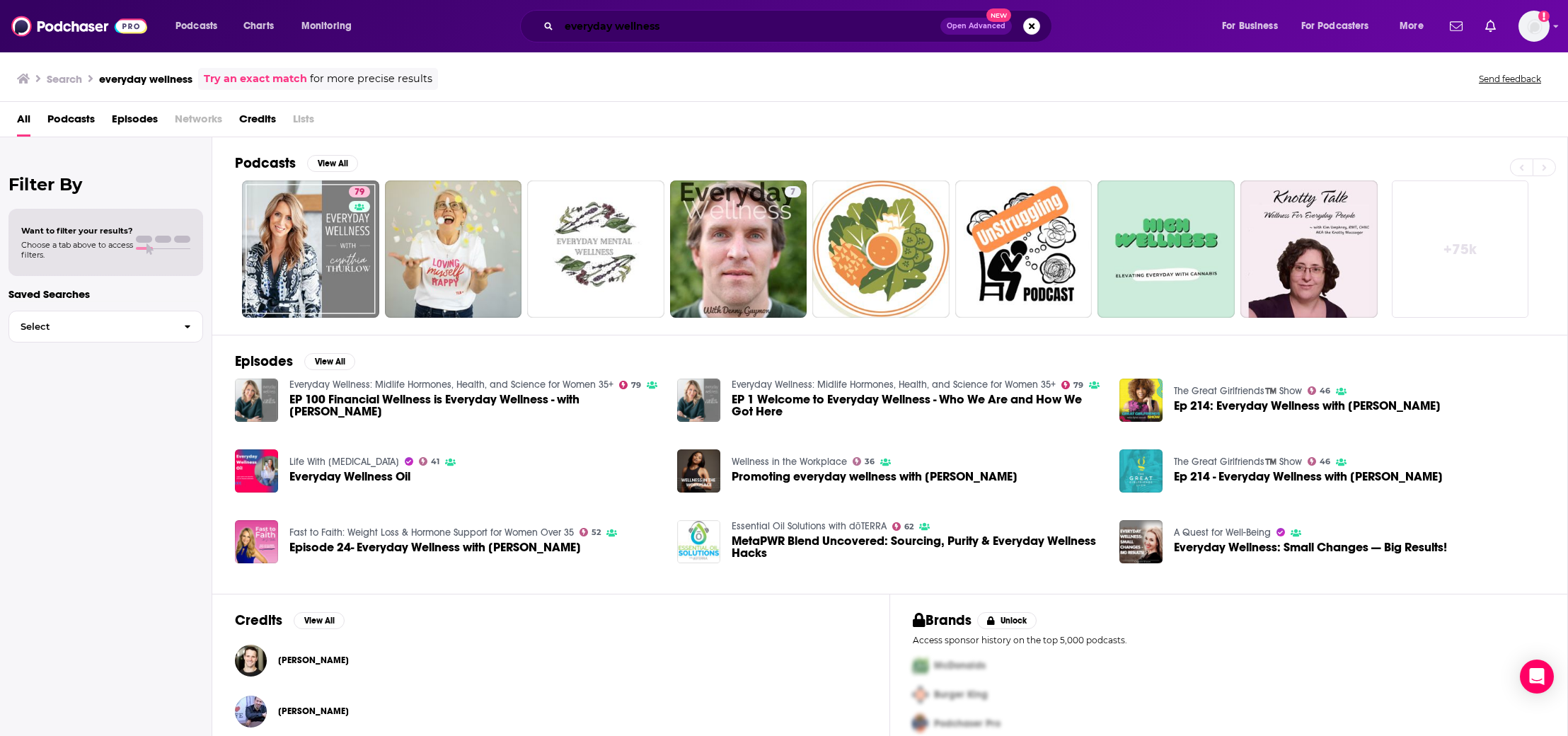
click at [618, 27] on input "everyday wellness" at bounding box center [749, 26] width 381 height 22
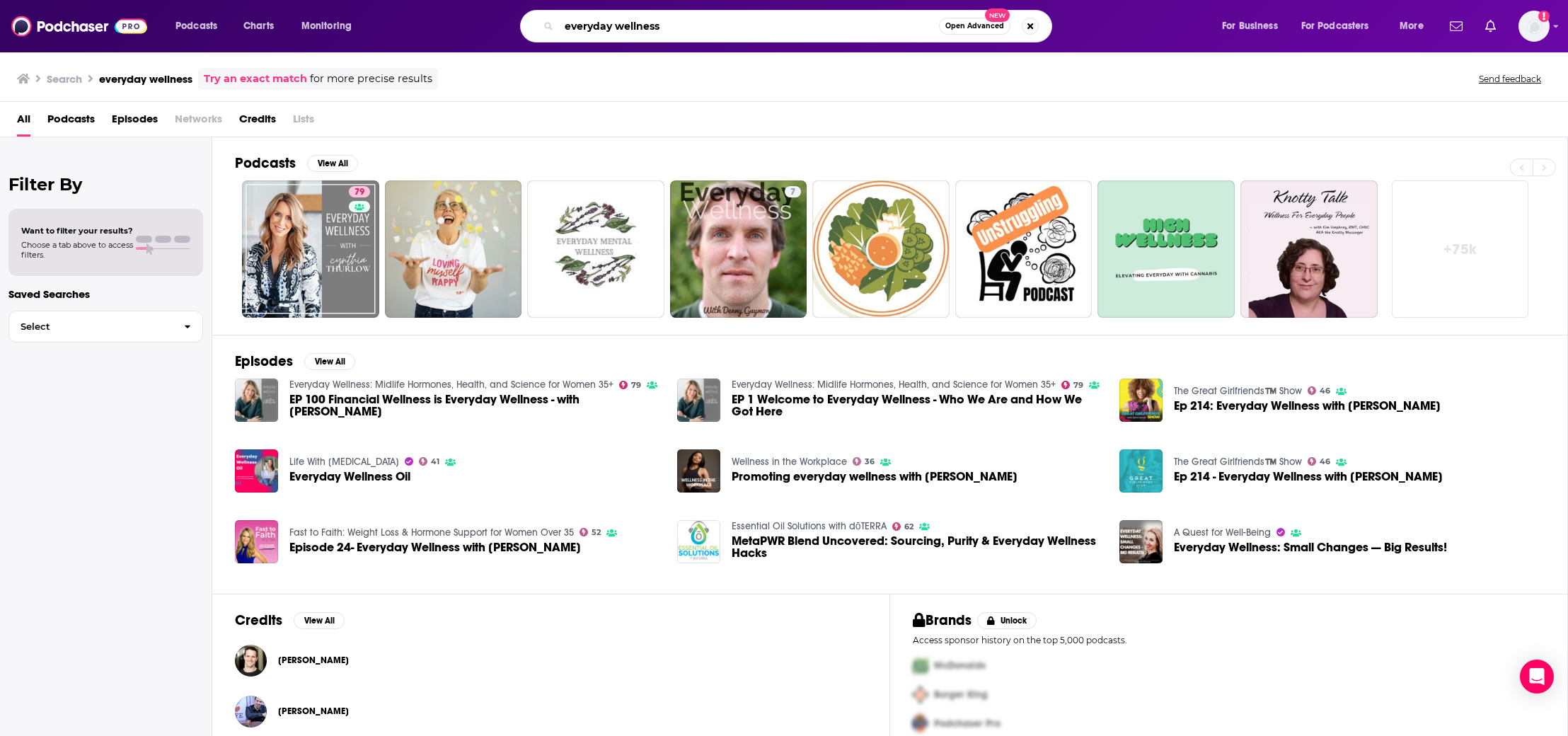
click at [618, 28] on input "everyday wellness" at bounding box center [749, 26] width 380 height 22
click at [618, 28] on input "everyday wellness" at bounding box center [749, 26] width 380 height 22
type input "[PERSON_NAME][GEOGRAPHIC_DATA]"
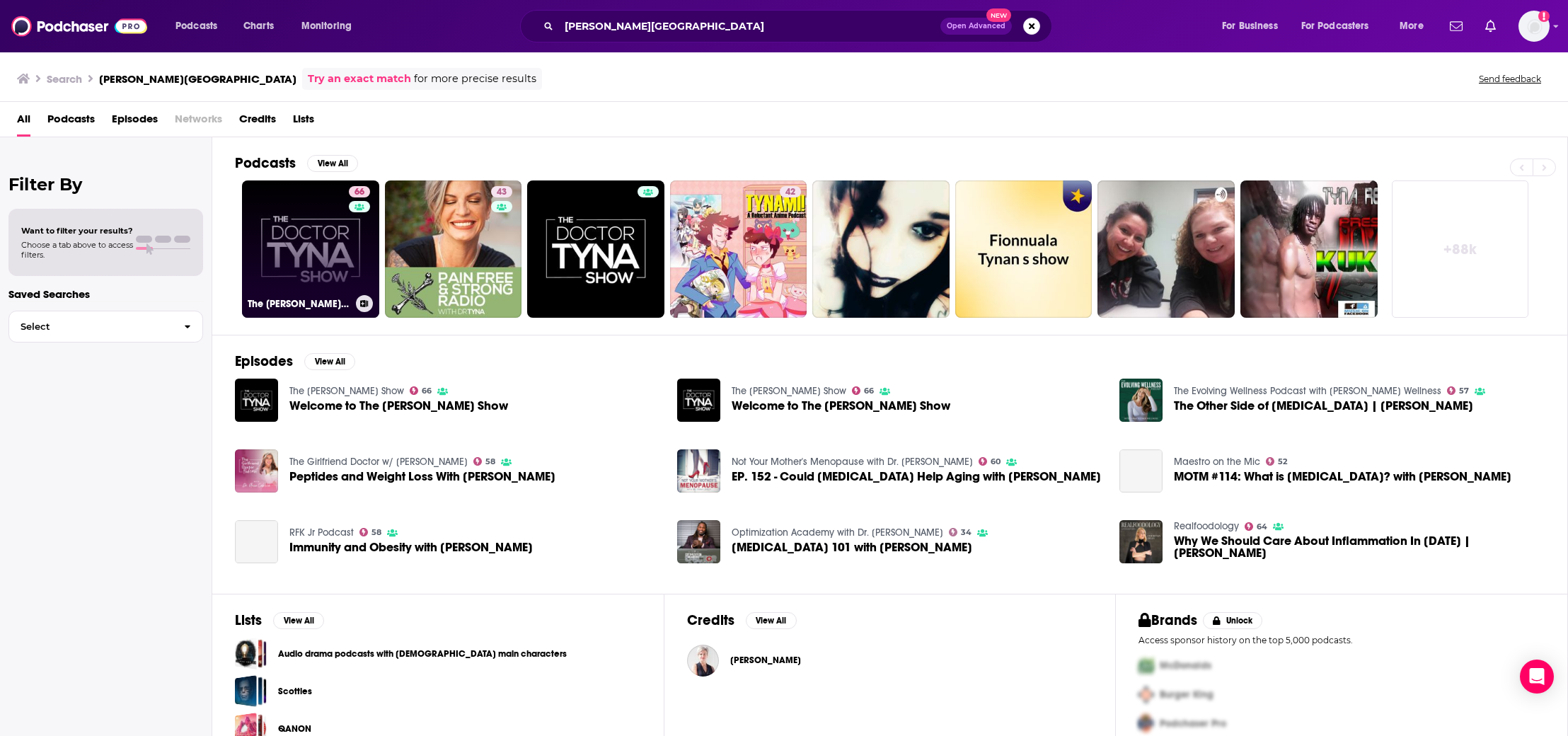
click at [307, 202] on link "66 The [PERSON_NAME] Show" at bounding box center [310, 249] width 137 height 137
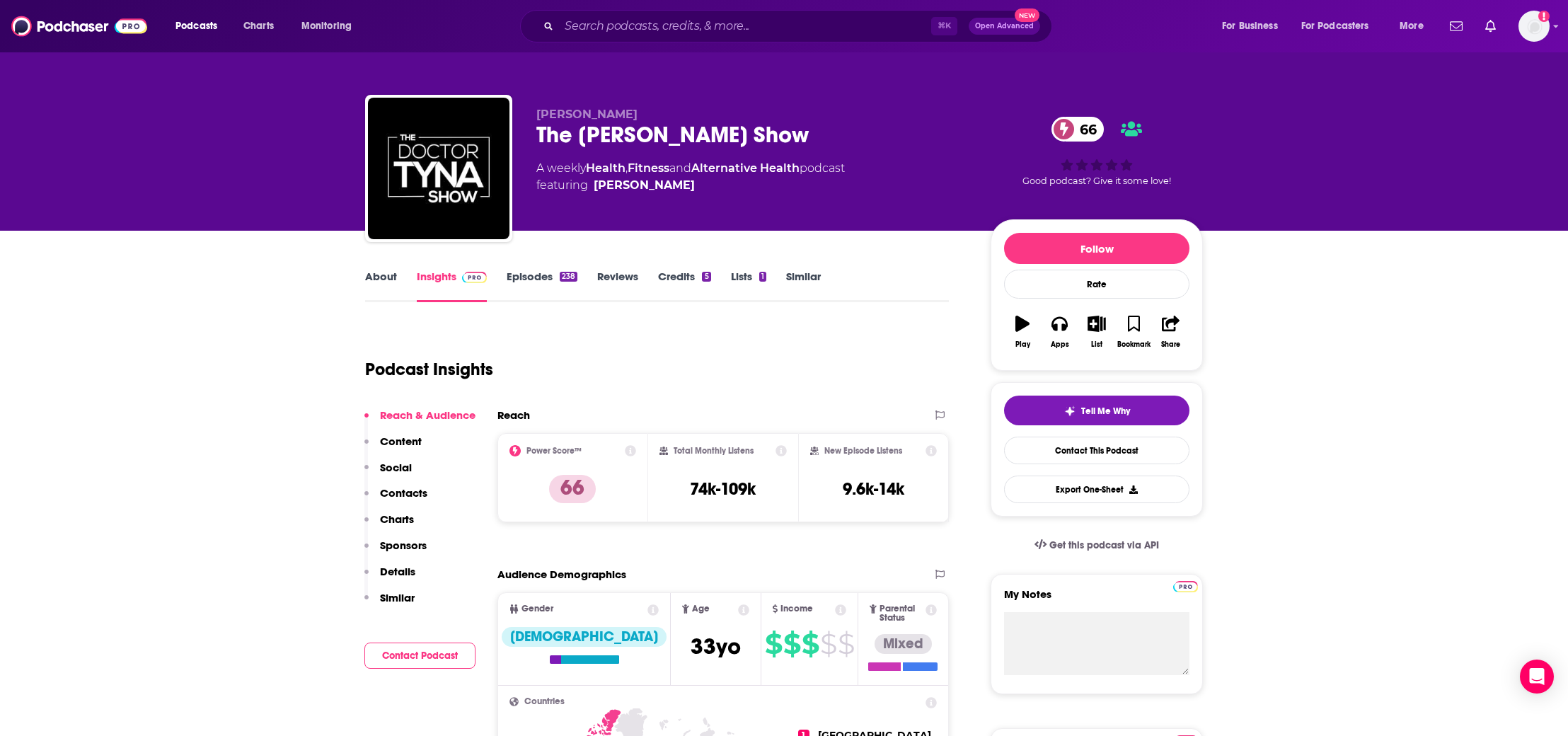
click at [416, 490] on p "Contacts" at bounding box center [404, 493] width 48 height 13
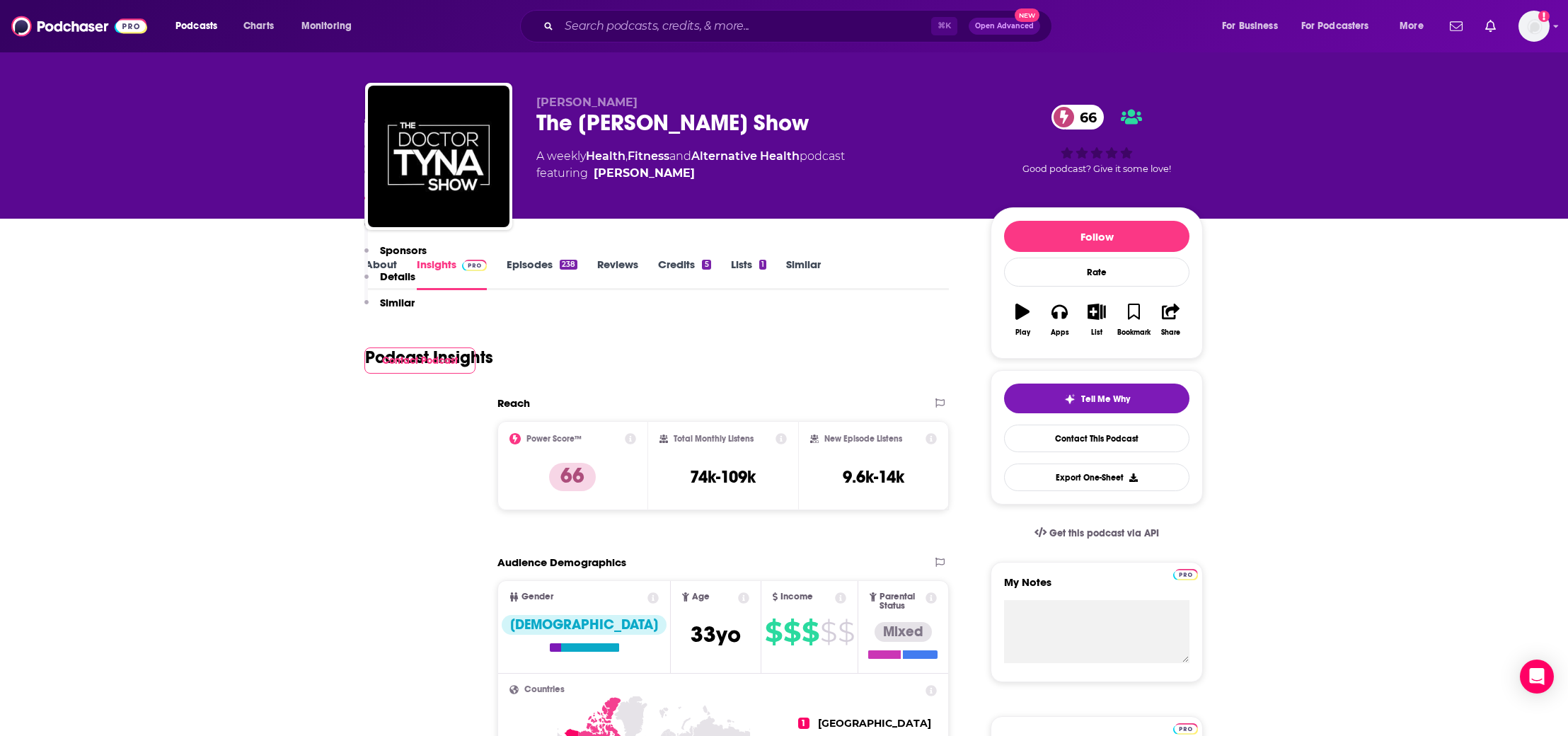
scroll to position [1261, 0]
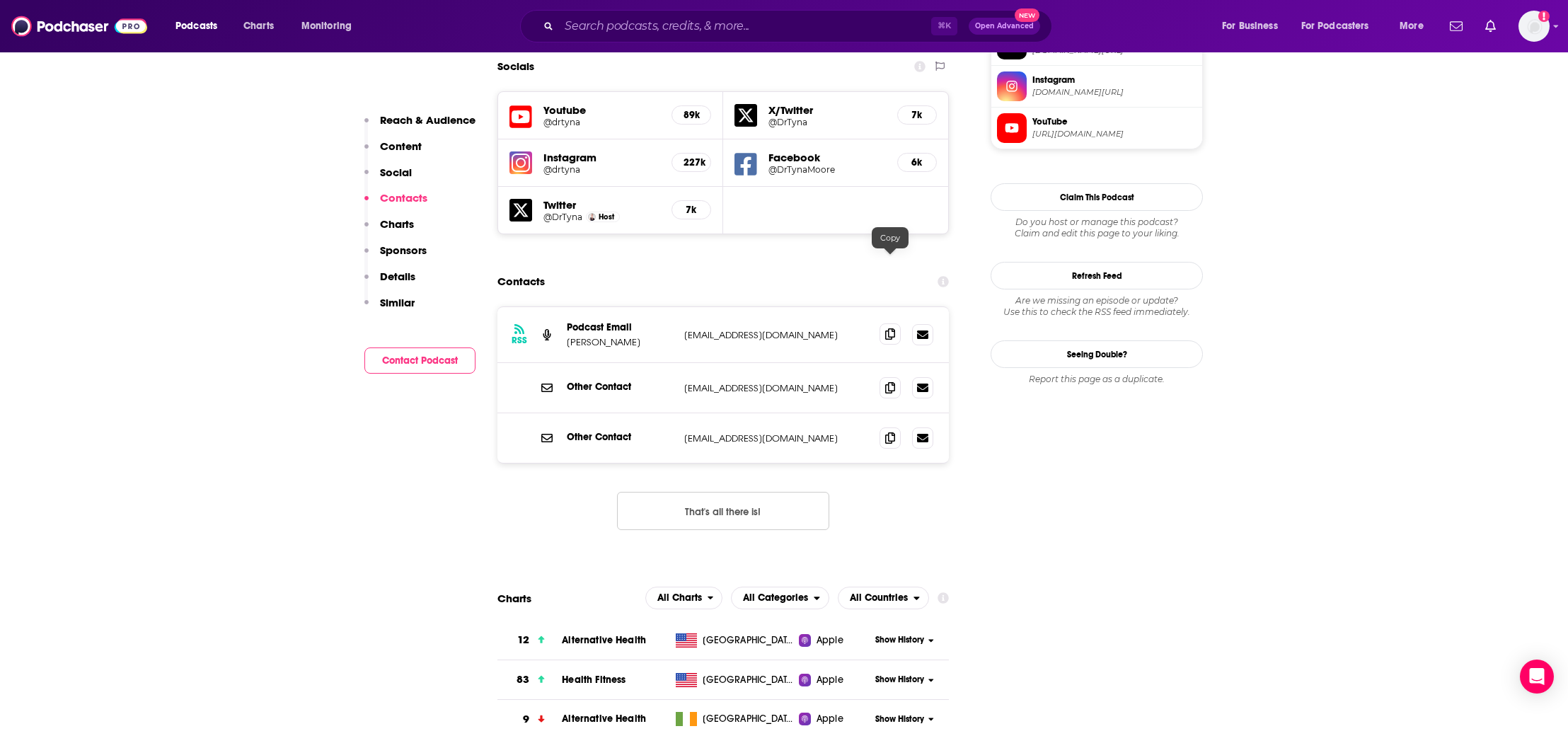
click at [892, 328] on icon at bounding box center [889, 333] width 10 height 11
click at [882, 323] on span at bounding box center [890, 333] width 22 height 22
click at [896, 426] on span at bounding box center [890, 437] width 22 height 22
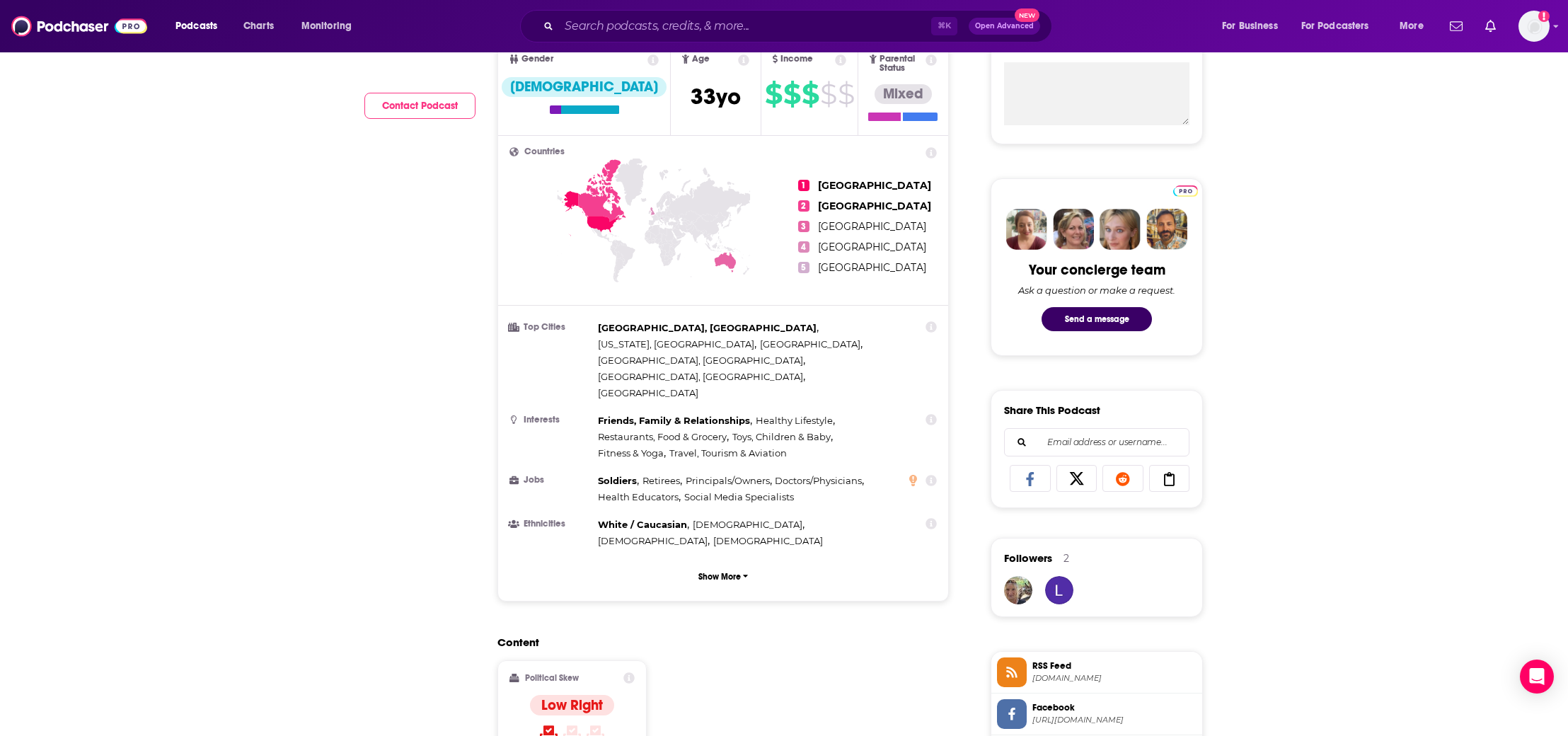
scroll to position [51, 0]
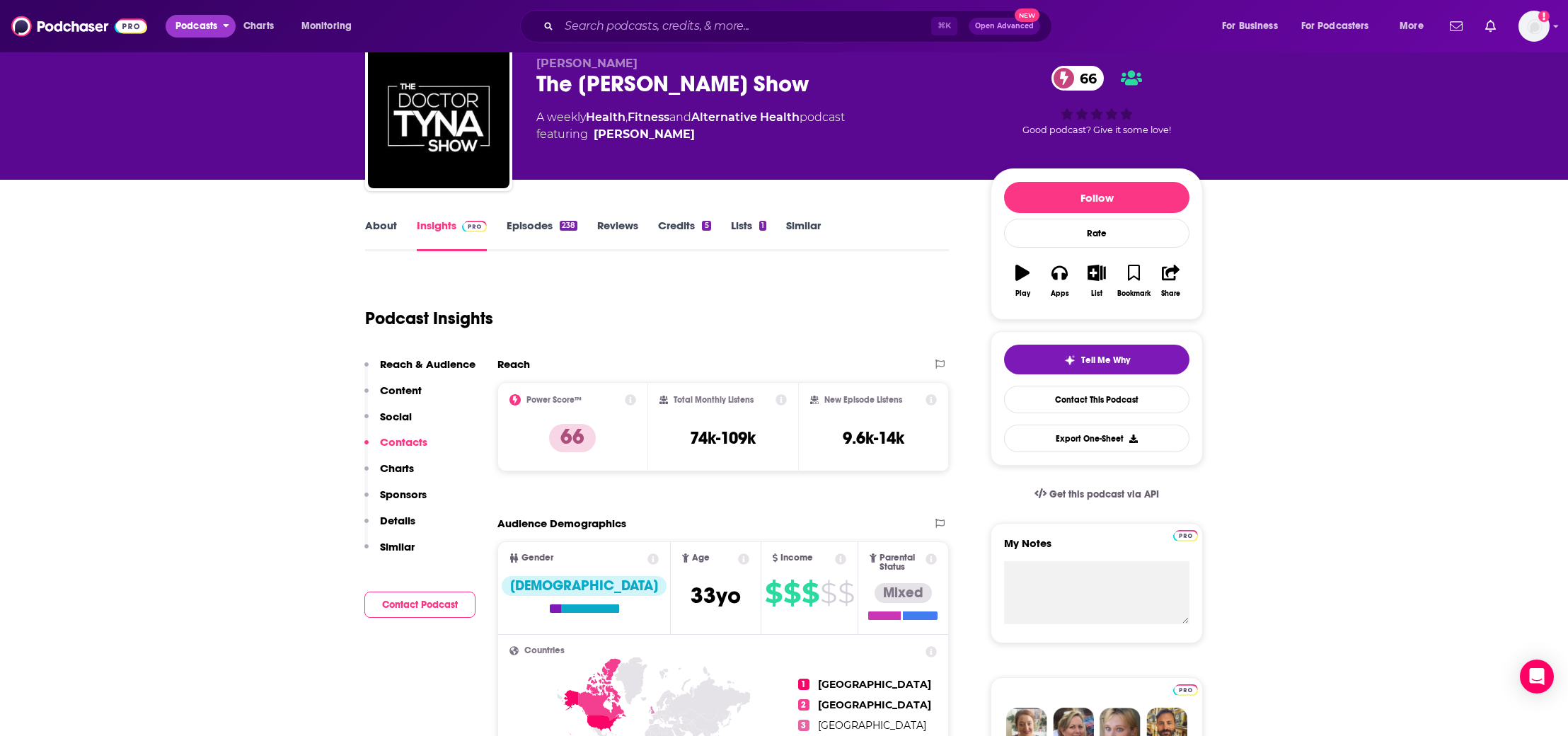
click at [205, 30] on span "Podcasts" at bounding box center [196, 26] width 42 height 20
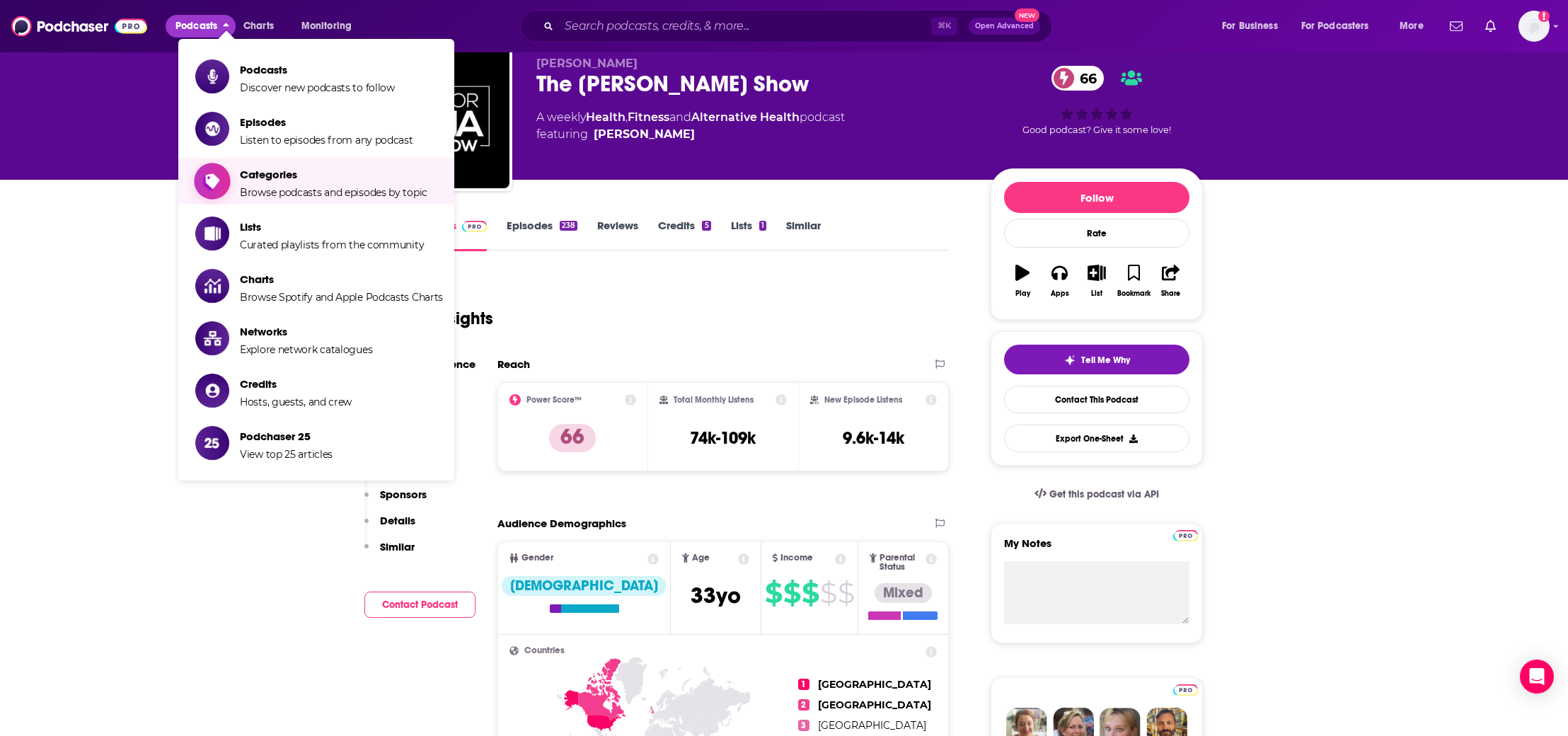
click at [272, 188] on span "Browse podcasts and episodes by topic" at bounding box center [333, 192] width 188 height 13
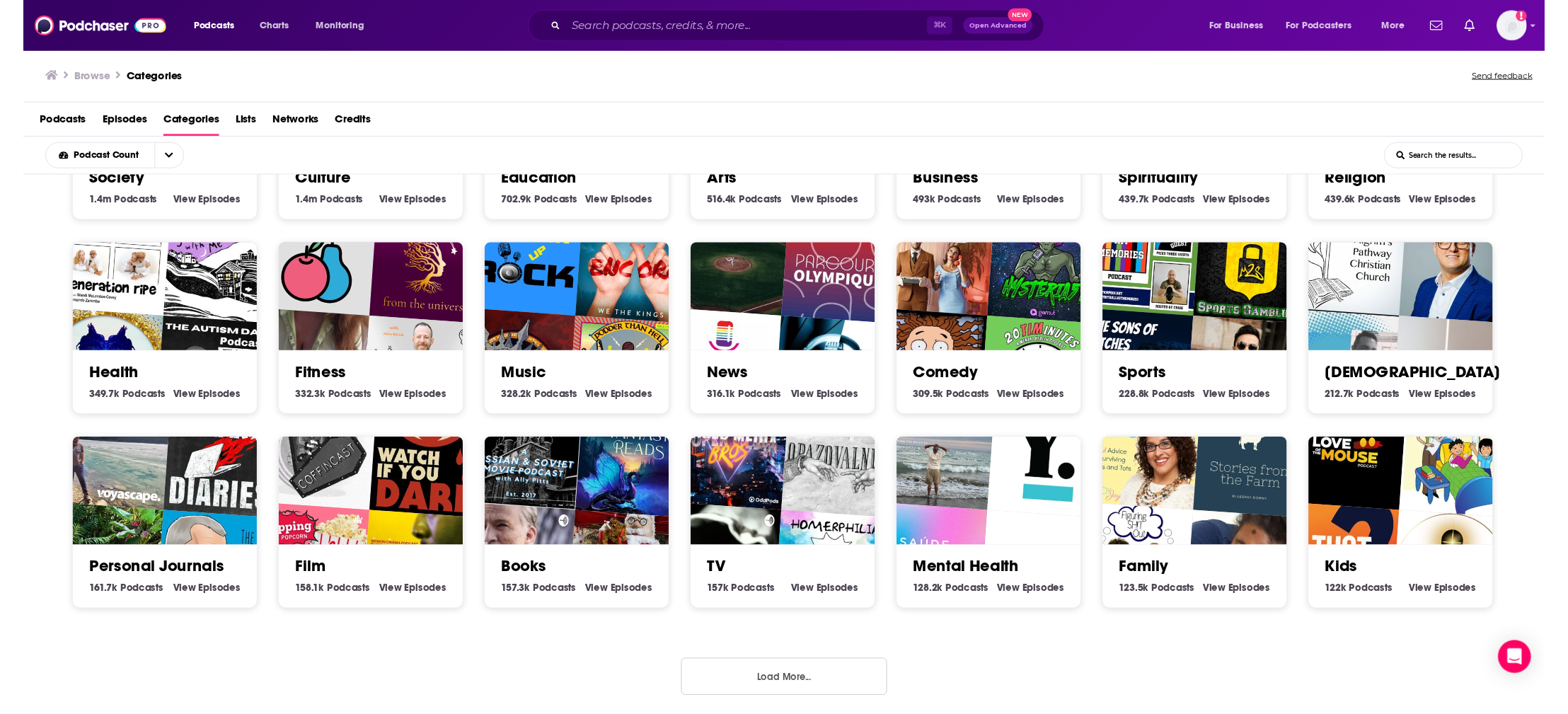
scroll to position [3, 0]
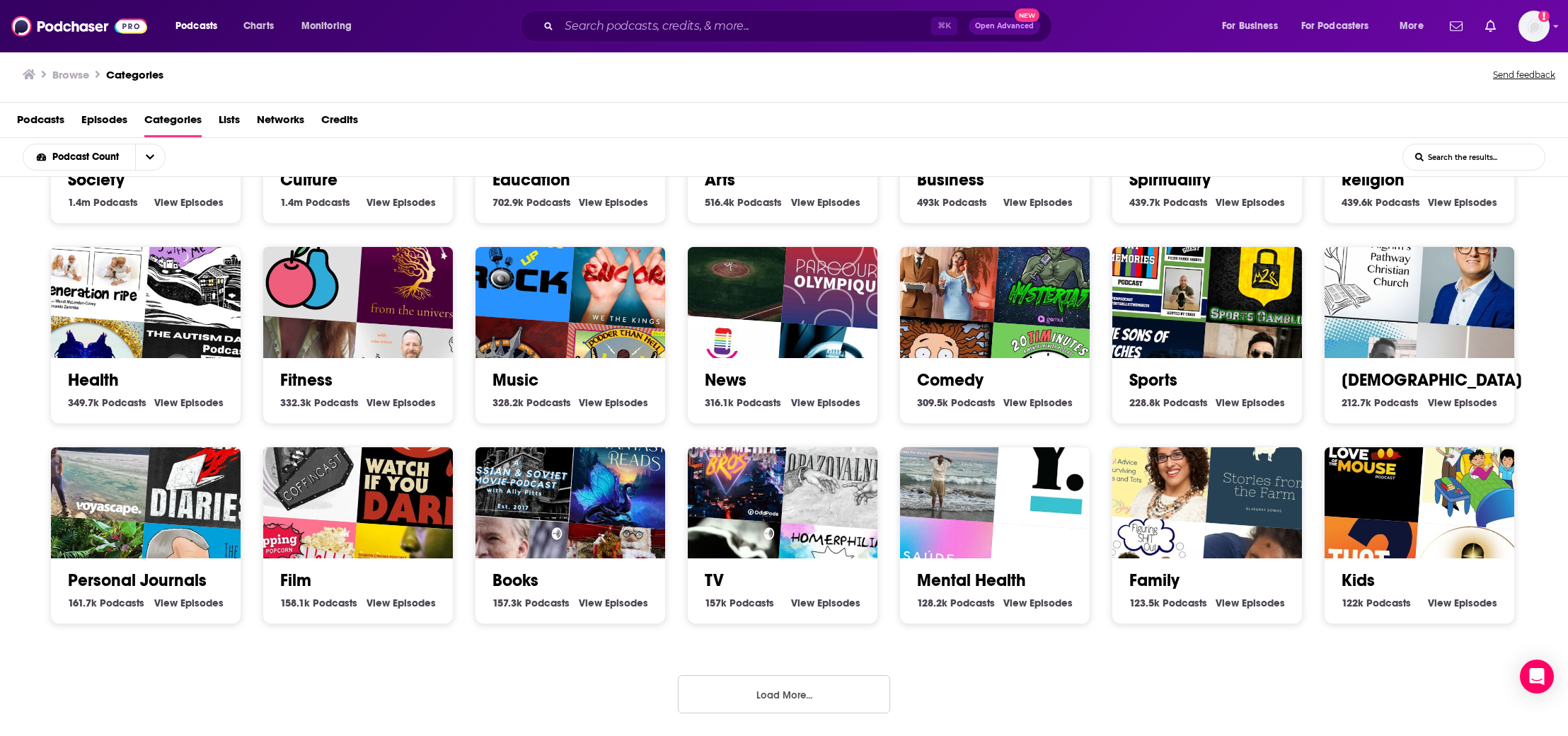
click at [848, 689] on button "Load More..." at bounding box center [784, 694] width 212 height 38
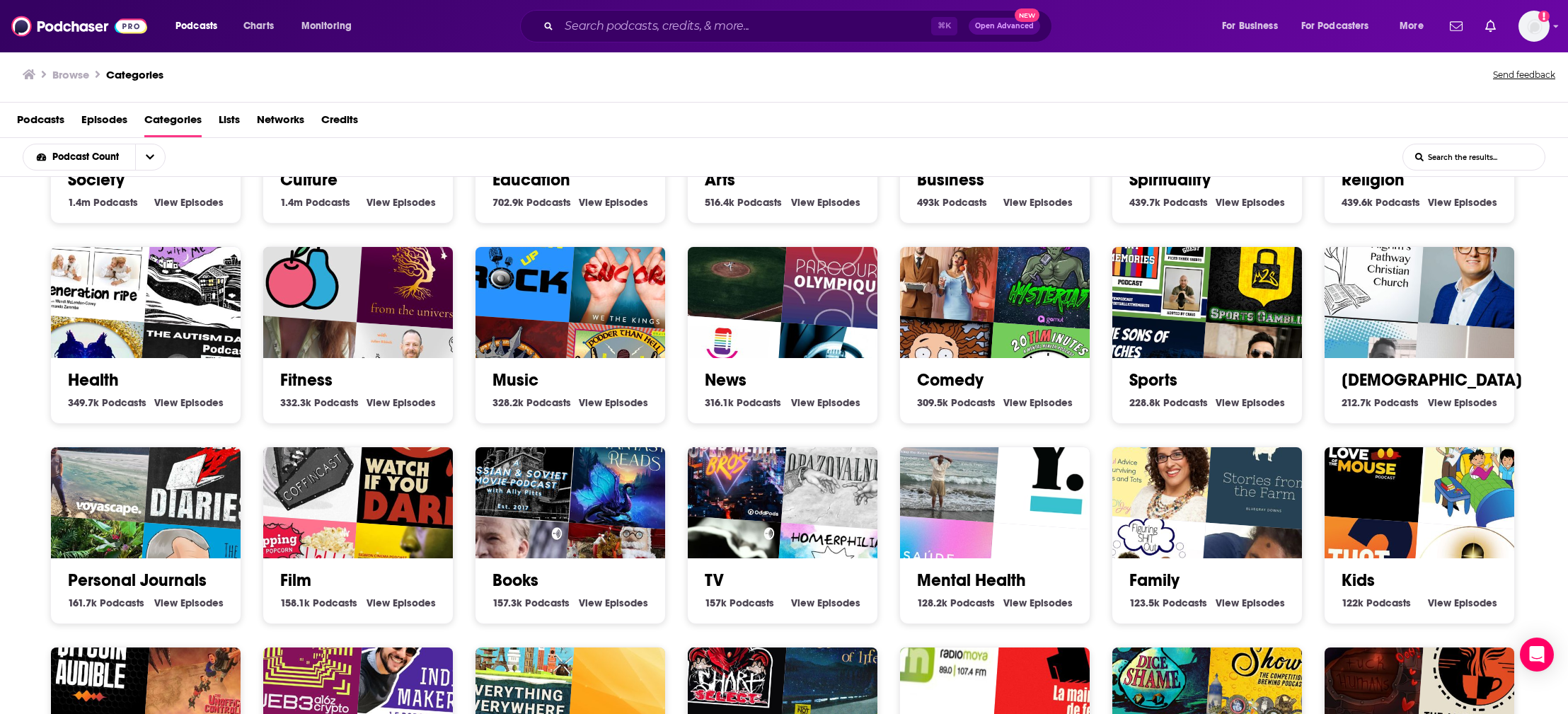
scroll to position [485, 0]
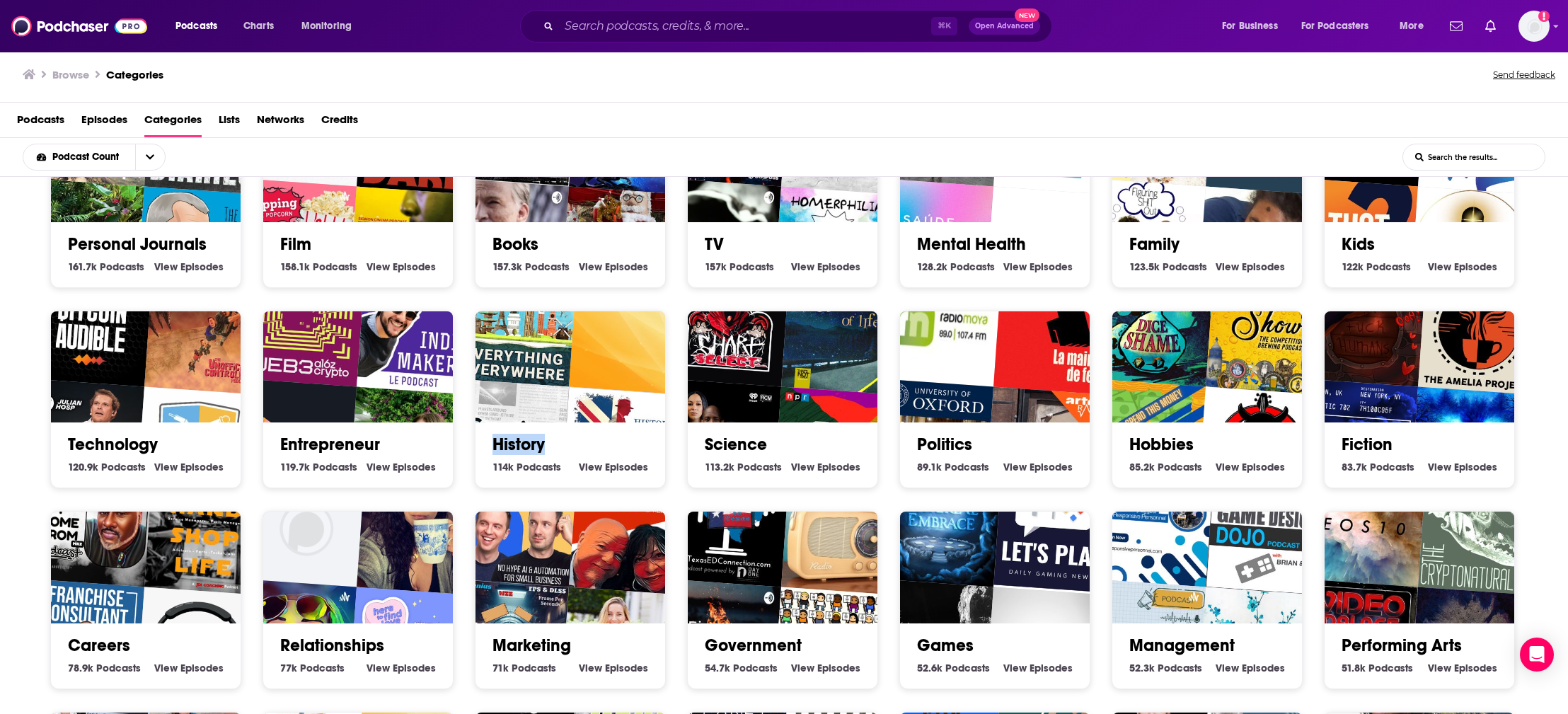
click at [553, 380] on img "Everything Everywhere Daily" at bounding box center [516, 327] width 122 height 122
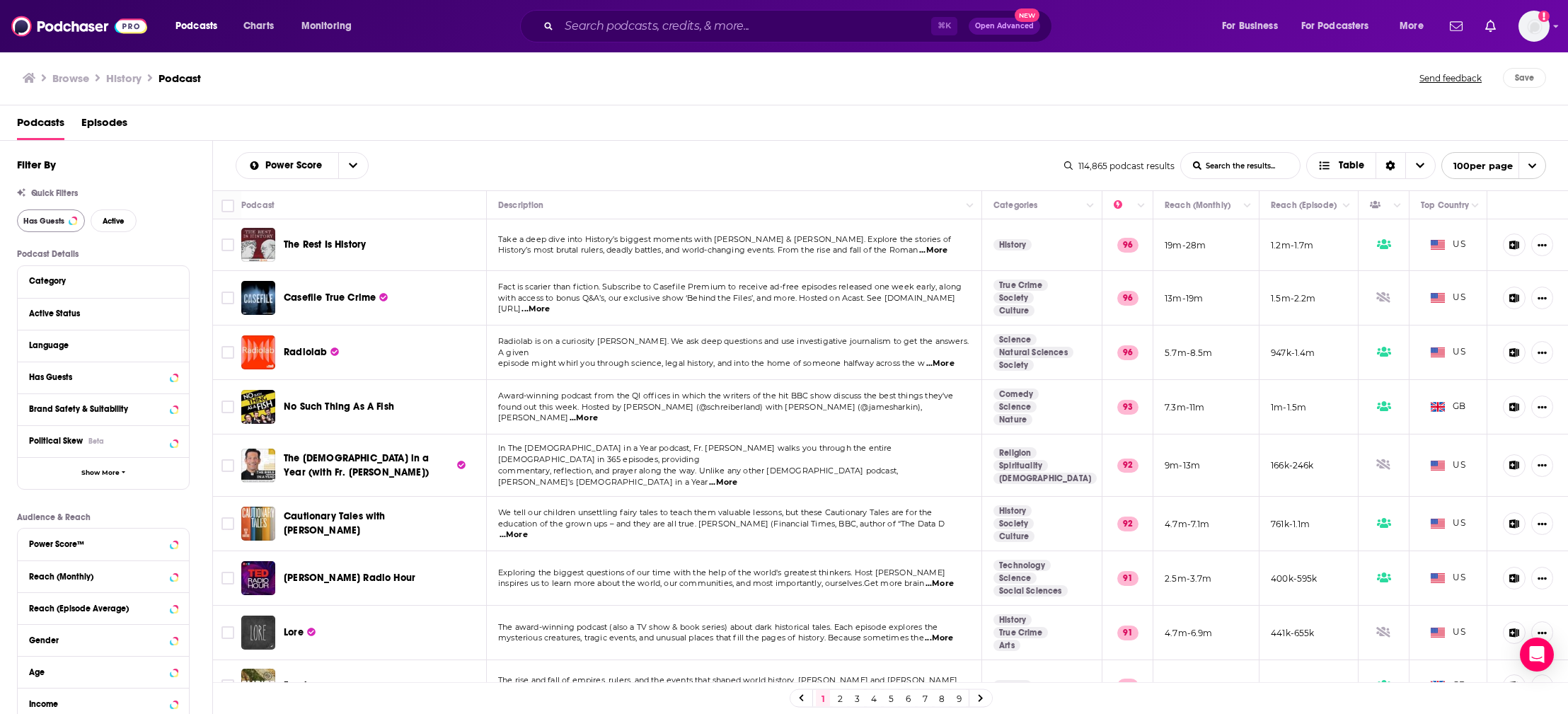
click at [45, 222] on span "Has Guests" at bounding box center [43, 221] width 41 height 7
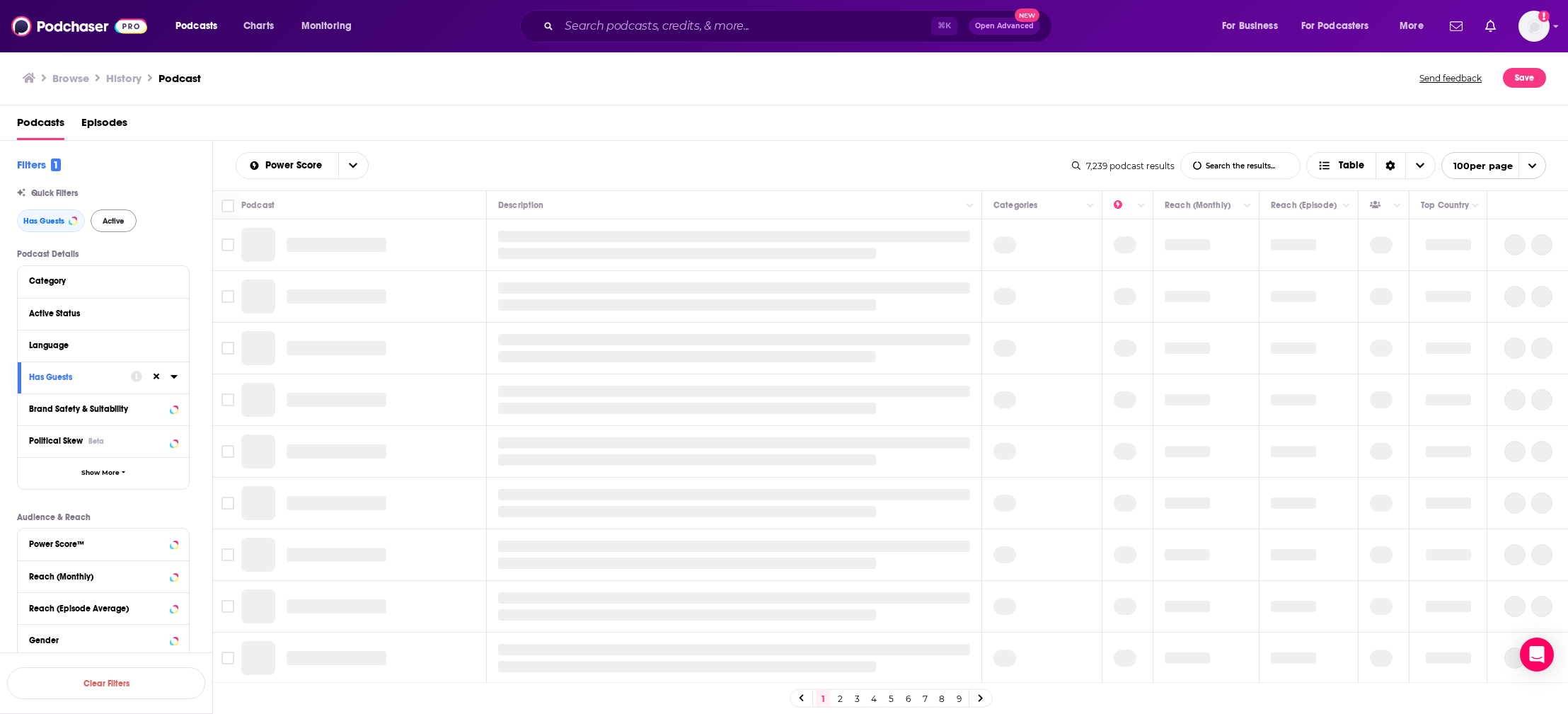
click at [122, 217] on span "Active" at bounding box center [113, 221] width 22 height 7
click at [67, 347] on div "Language" at bounding box center [95, 345] width 132 height 10
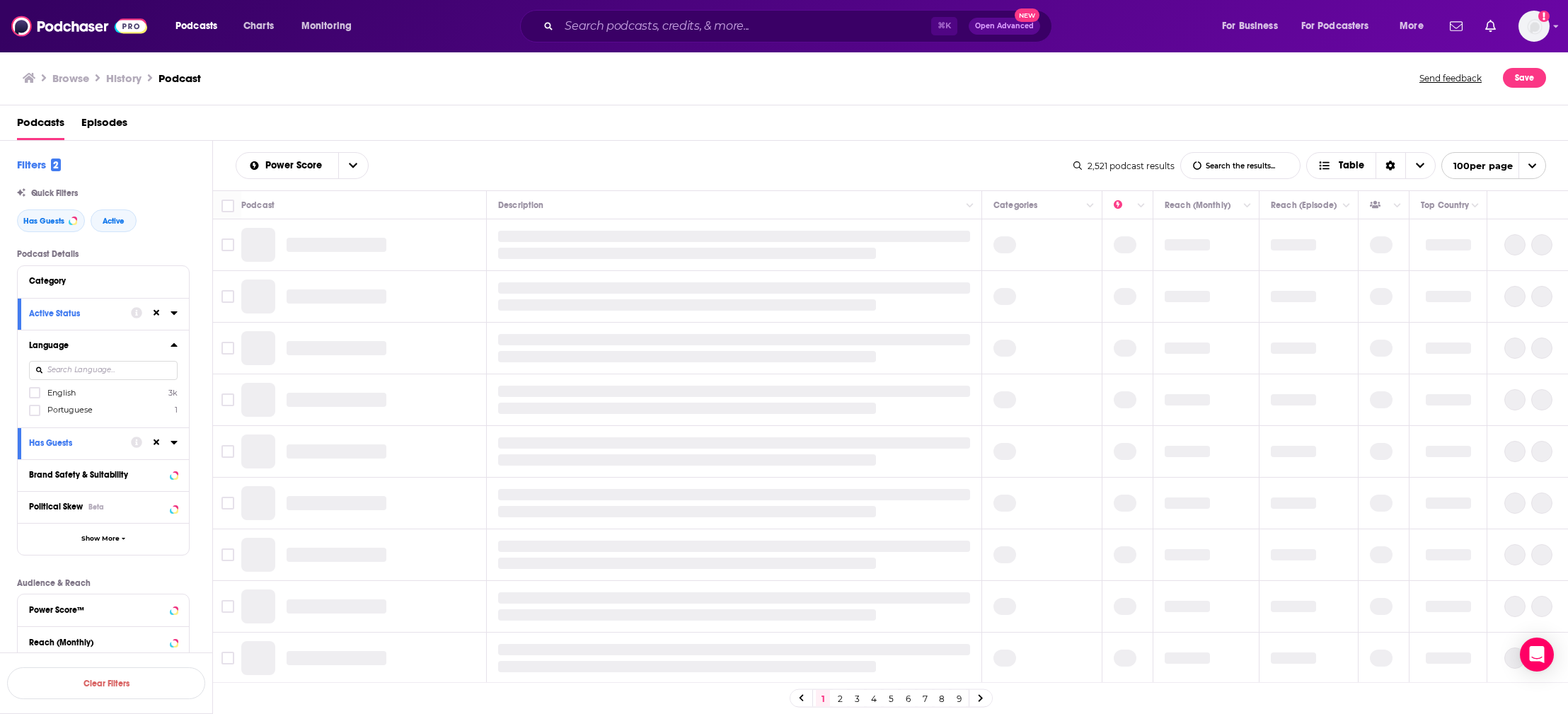
click at [61, 393] on span "English" at bounding box center [62, 392] width 28 height 10
click at [35, 397] on input "multiSelectOption-en-0" at bounding box center [35, 397] width 0 height 0
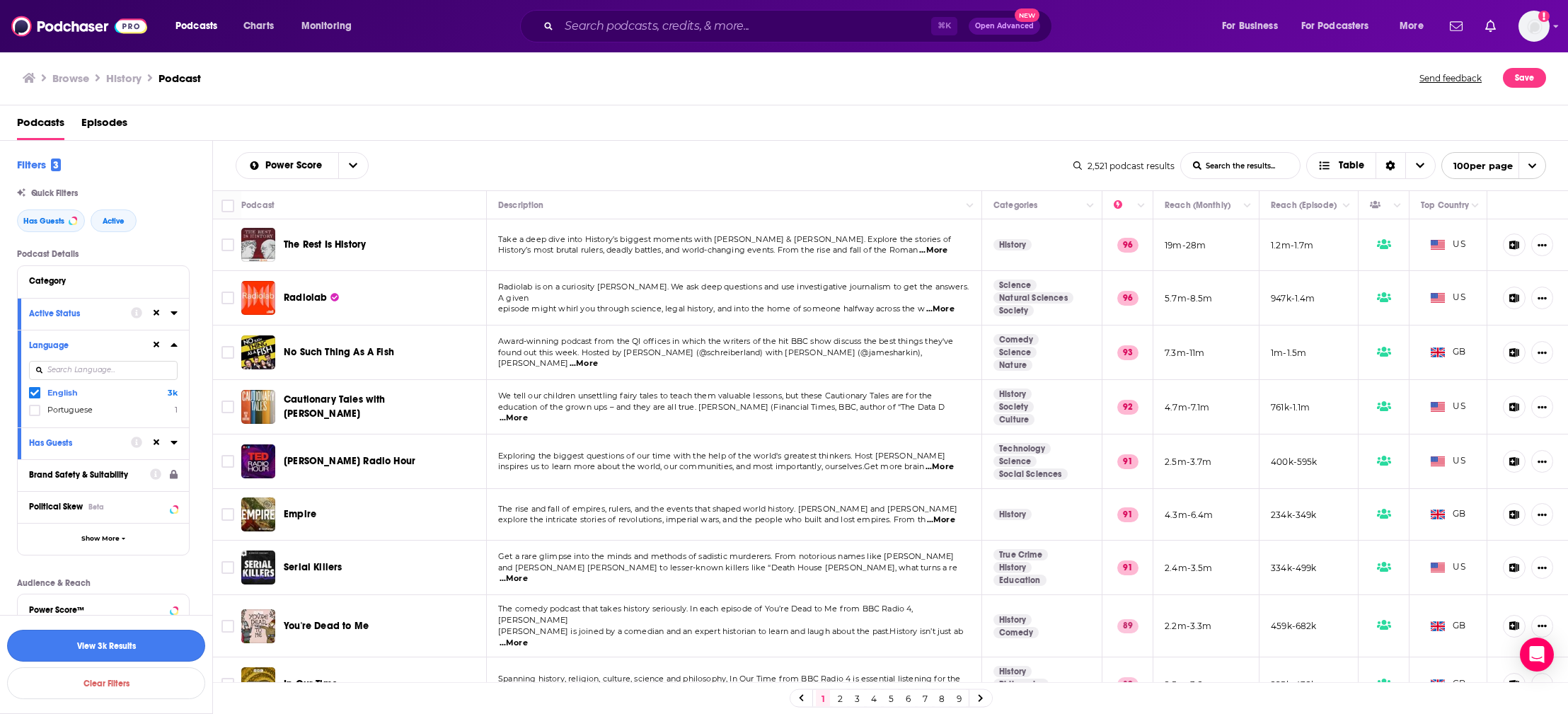
click at [144, 646] on button "View 3k Results" at bounding box center [106, 646] width 198 height 32
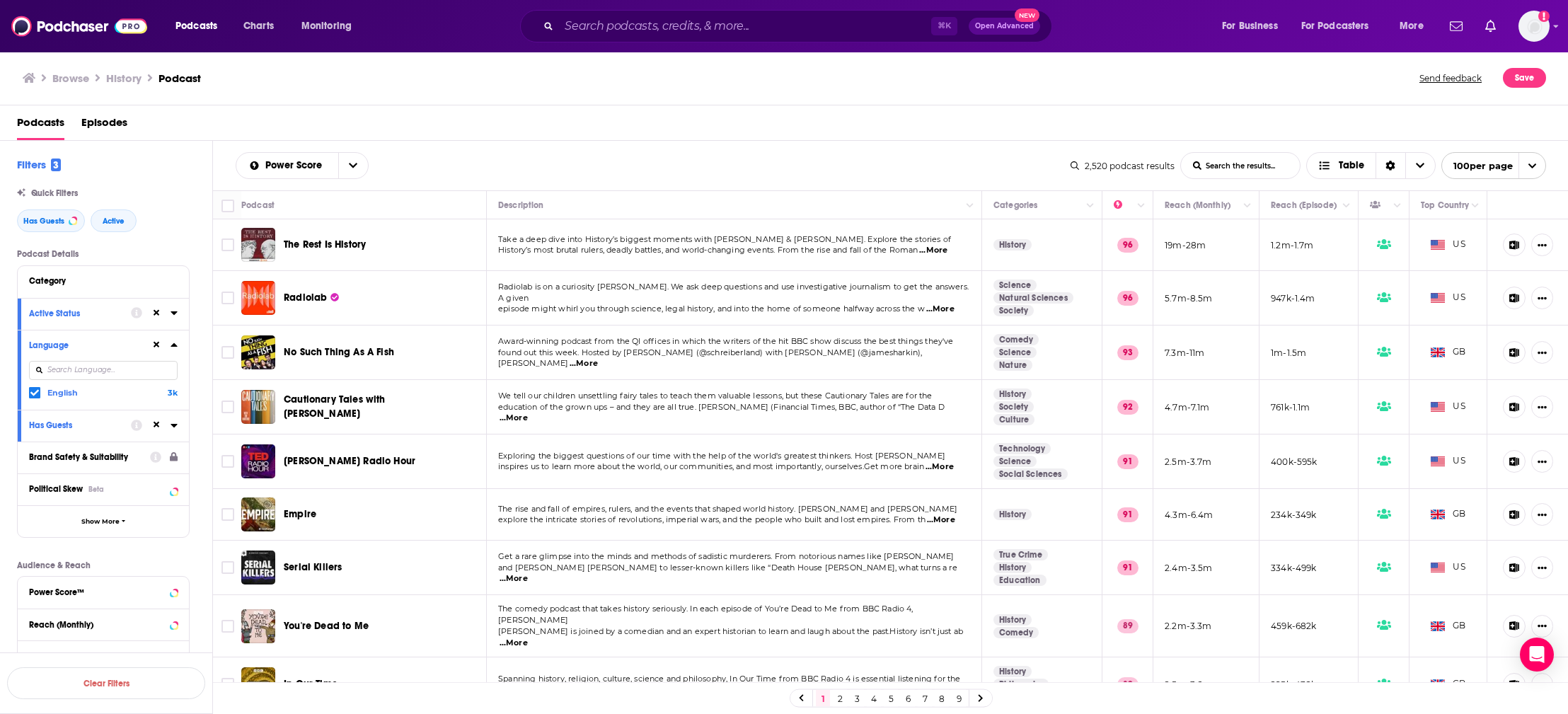
drag, startPoint x: 493, startPoint y: 146, endPoint x: 480, endPoint y: 147, distance: 13.0
click at [493, 146] on div "Power Score List Search Input Search the results... Table 2,520 podcast results…" at bounding box center [890, 165] width 1355 height 50
click at [1421, 173] on span "Choose View" at bounding box center [1420, 165] width 30 height 25
drag, startPoint x: 796, startPoint y: 155, endPoint x: 749, endPoint y: 162, distance: 47.5
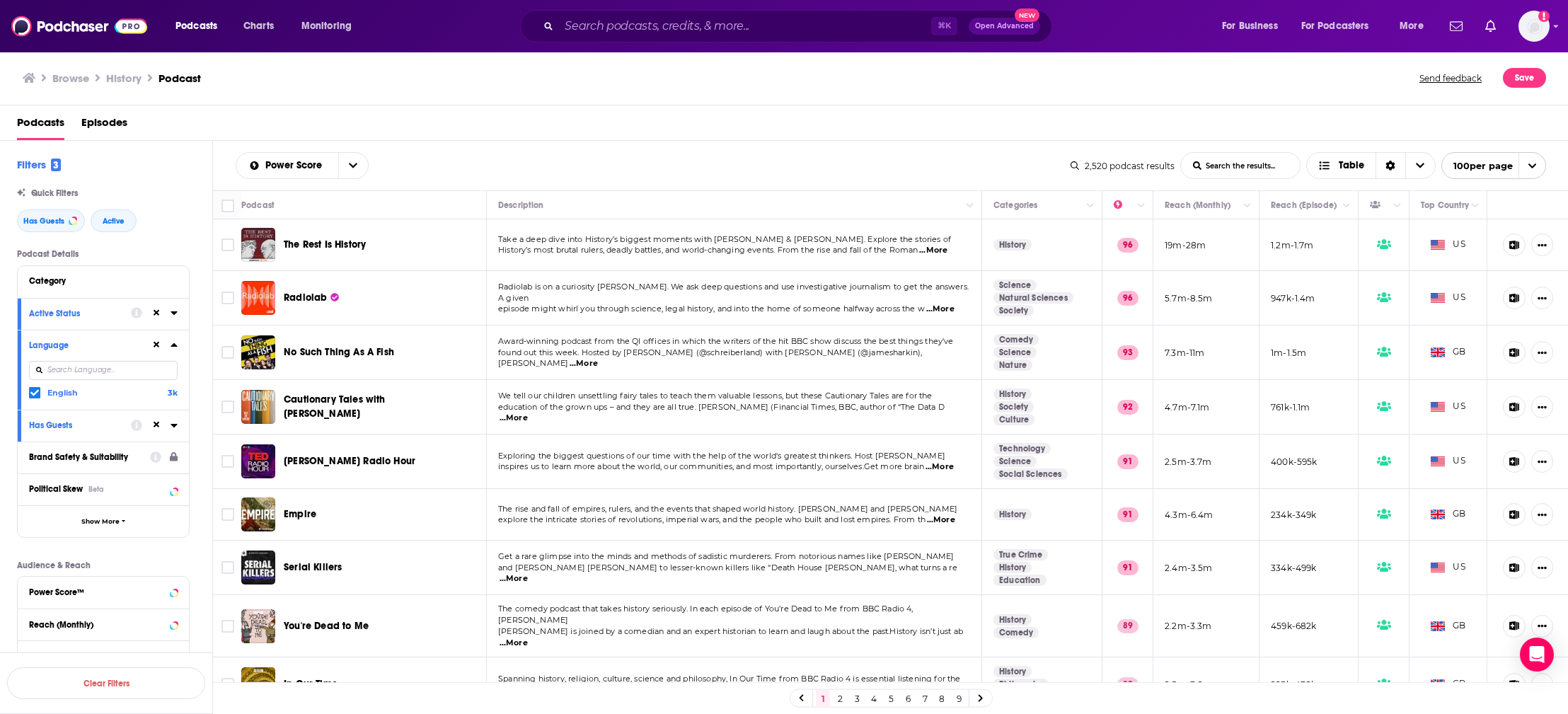
click at [796, 155] on div "Power Score List Search Input Search the results... Table" at bounding box center [653, 165] width 835 height 27
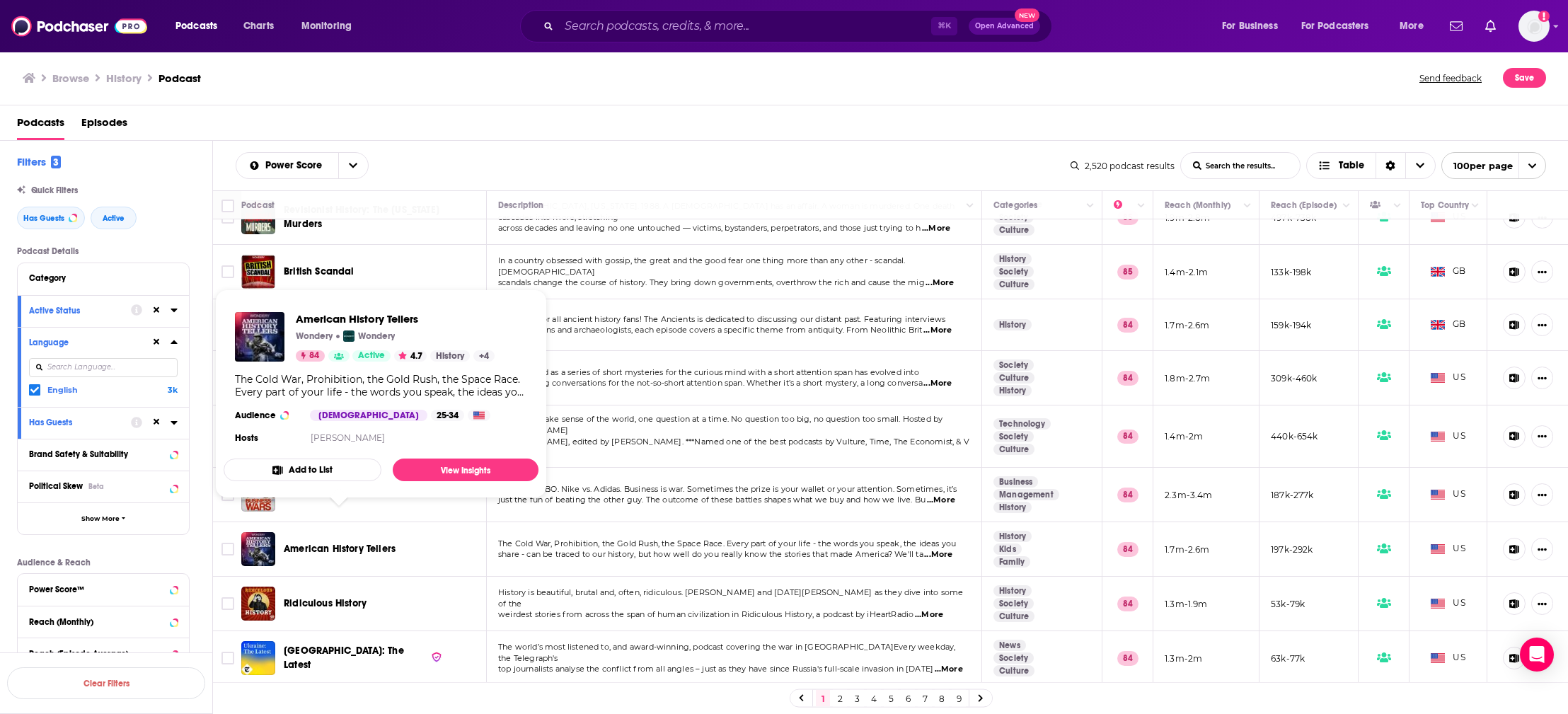
scroll to position [1200, 0]
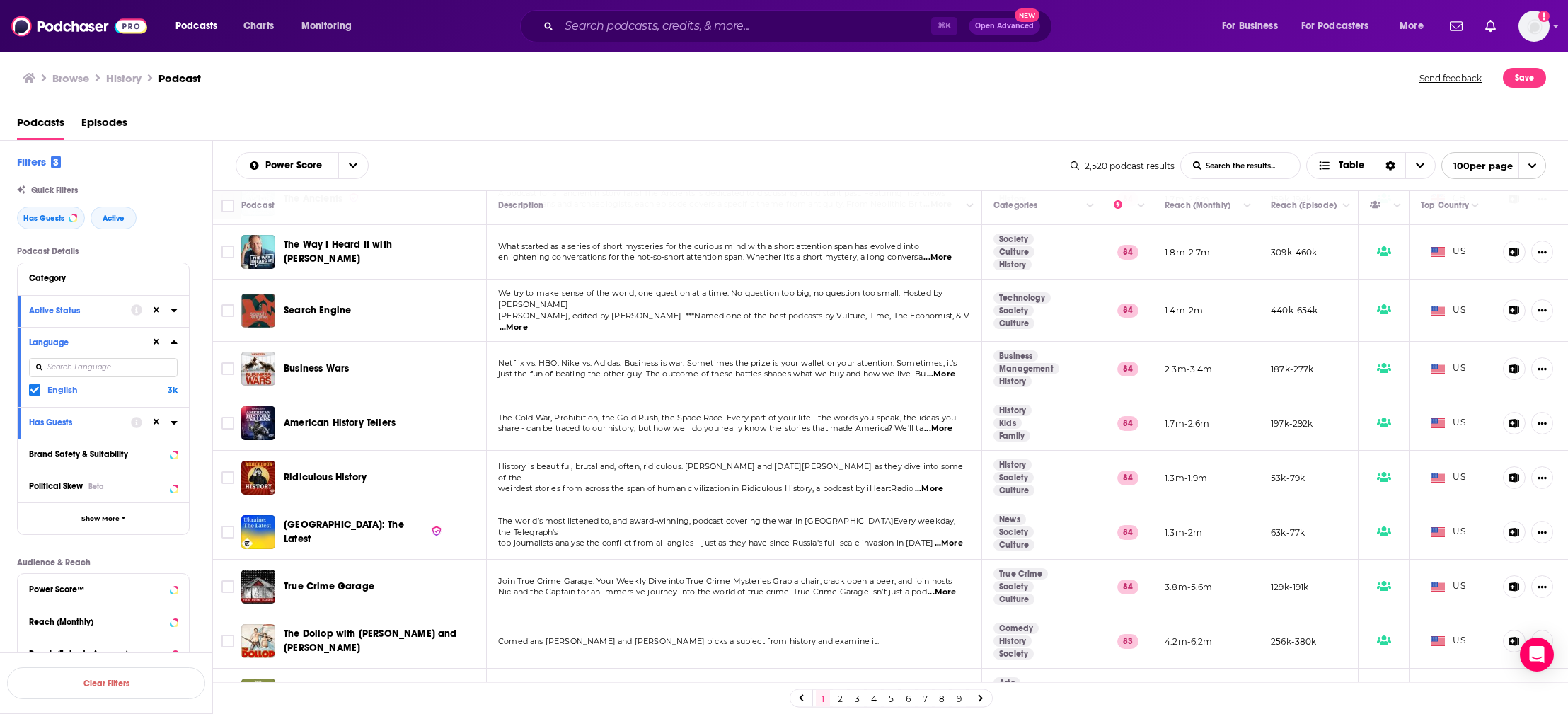
click at [711, 86] on div "Browse History Podcast" at bounding box center [721, 77] width 1398 height 20
